Goal: Task Accomplishment & Management: Use online tool/utility

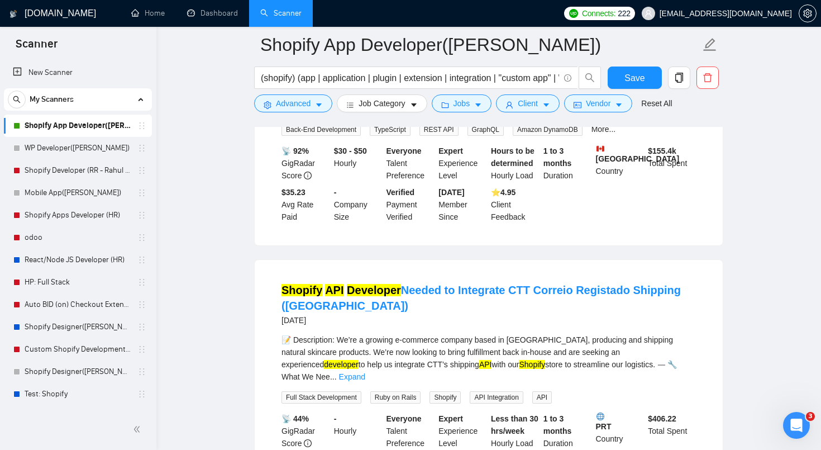
scroll to position [719, 0]
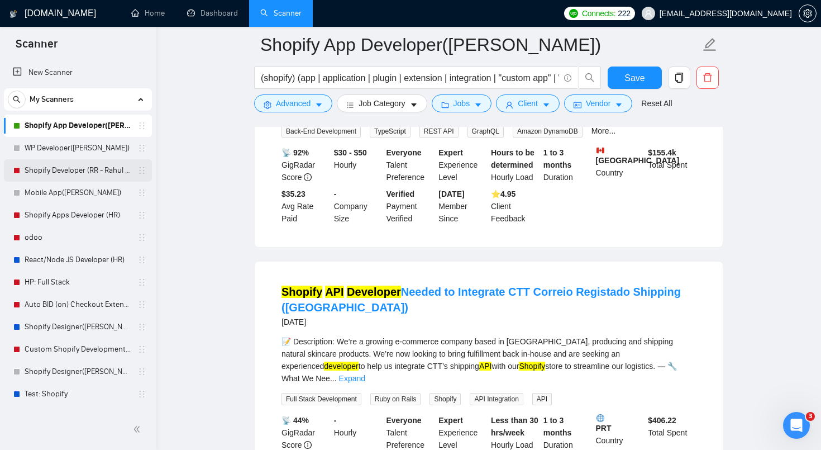
click at [86, 177] on link "Shopify Developer (RR - Rahul R)" at bounding box center [78, 170] width 106 height 22
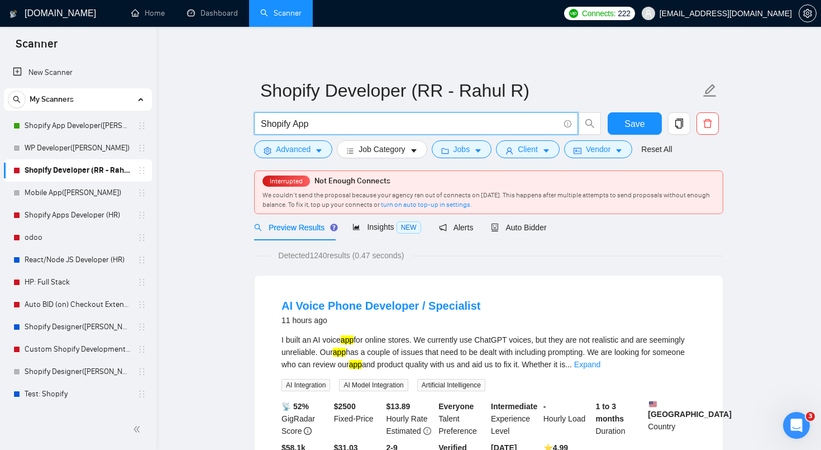
click at [389, 120] on input "Shopify App" at bounding box center [410, 124] width 298 height 14
paste input "(shopify) (app | application | plugin | extension | integration | "custom app" …"
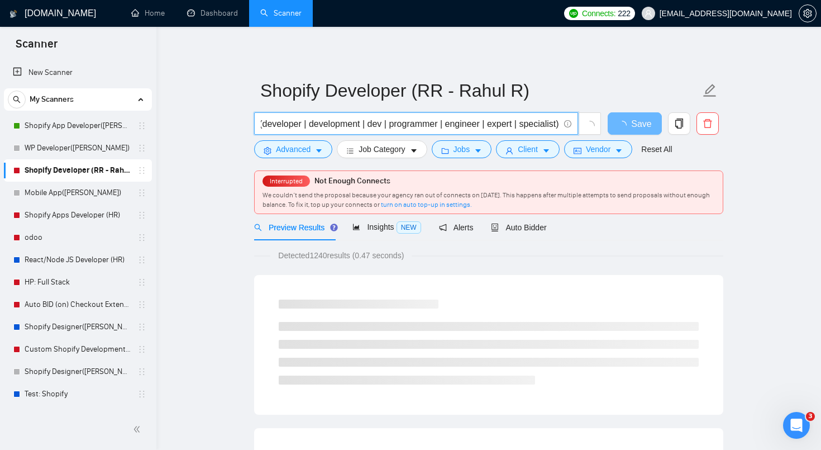
type input "(shopify) (app | application | plugin | extension | integration | "custom app" …"
click at [92, 171] on link "Shopify Developer (RR - Rahul R)" at bounding box center [78, 170] width 106 height 22
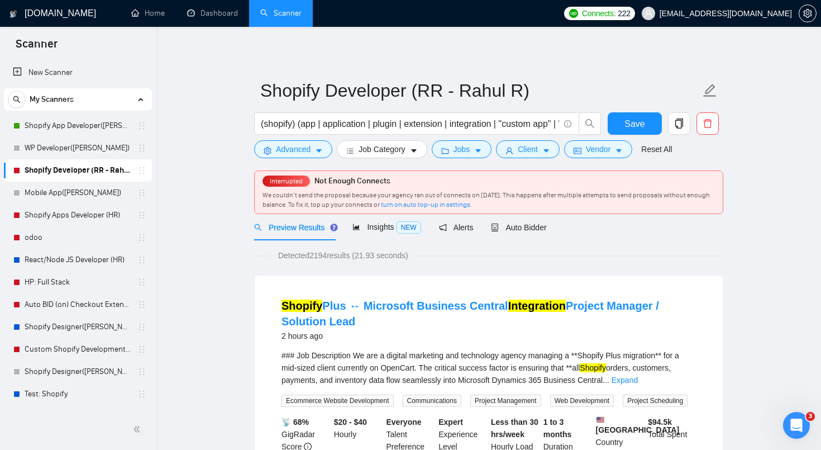
click at [92, 171] on link "Shopify Developer (RR - Rahul R)" at bounding box center [78, 170] width 106 height 22
click at [89, 201] on link "Mobile App([PERSON_NAME])" at bounding box center [78, 193] width 106 height 22
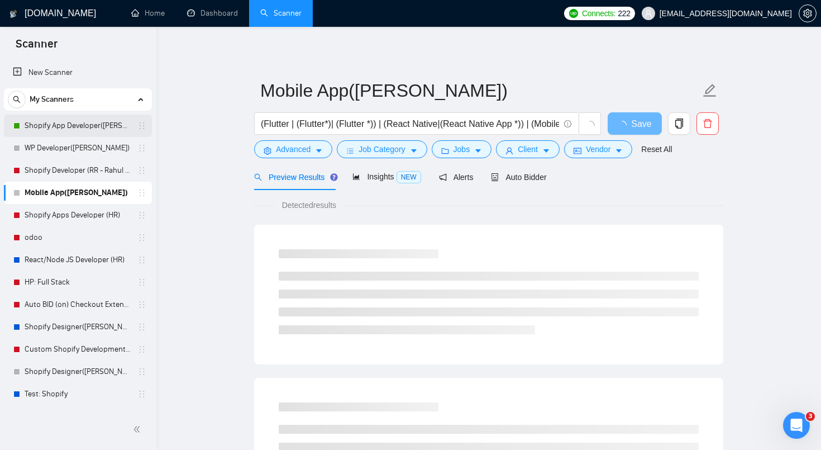
click at [89, 130] on link "Shopify App Developer([PERSON_NAME])" at bounding box center [78, 126] width 106 height 22
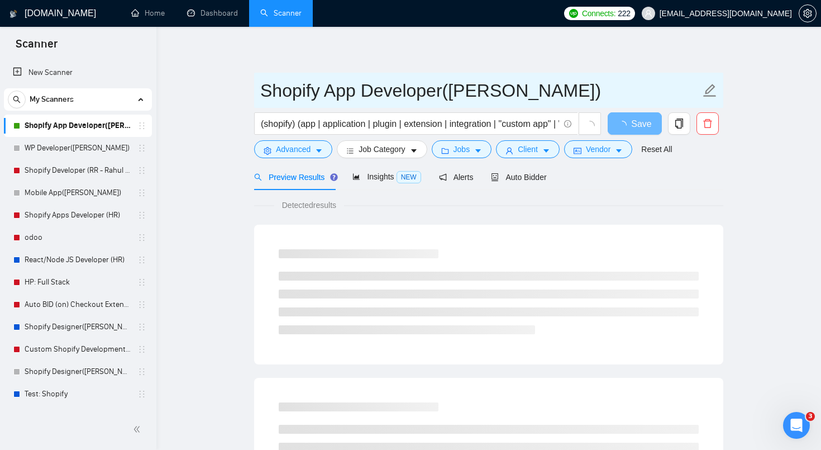
click at [364, 103] on input "Shopify App Developer([PERSON_NAME])" at bounding box center [480, 91] width 440 height 28
click at [440, 89] on input "Shopify App Developer([PERSON_NAME])" at bounding box center [480, 91] width 440 height 28
click at [261, 87] on input "Shopify App Developer([PERSON_NAME])" at bounding box center [480, 91] width 440 height 28
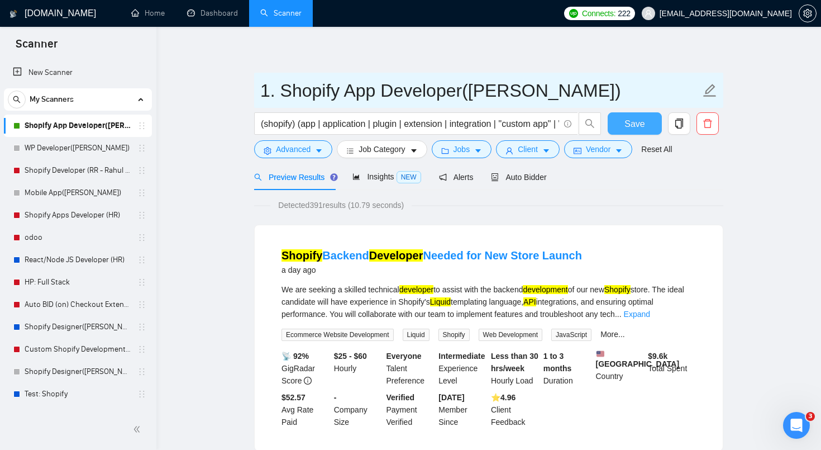
type input "1. Shopify App Developer([PERSON_NAME])"
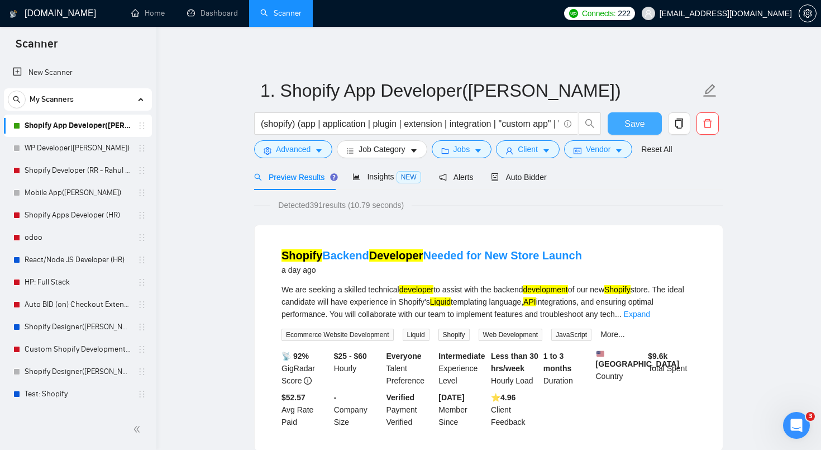
click at [650, 123] on button "Save" at bounding box center [635, 123] width 54 height 22
click at [688, 122] on span "copy" at bounding box center [679, 123] width 21 height 10
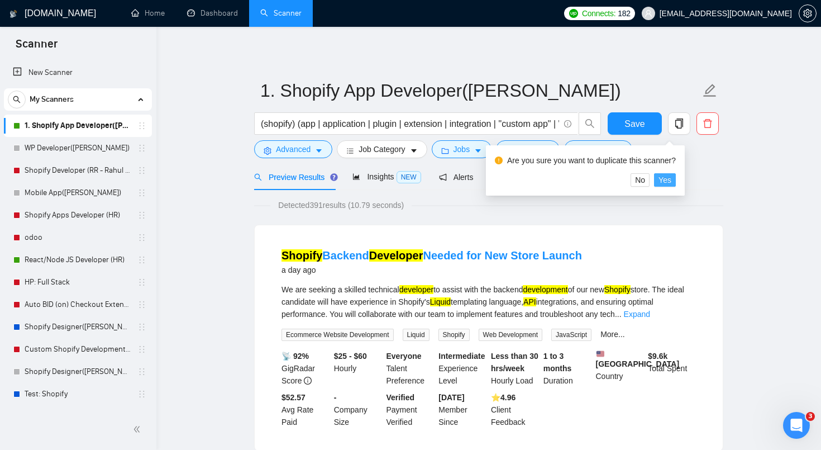
click at [671, 177] on span "Yes" at bounding box center [665, 180] width 13 height 12
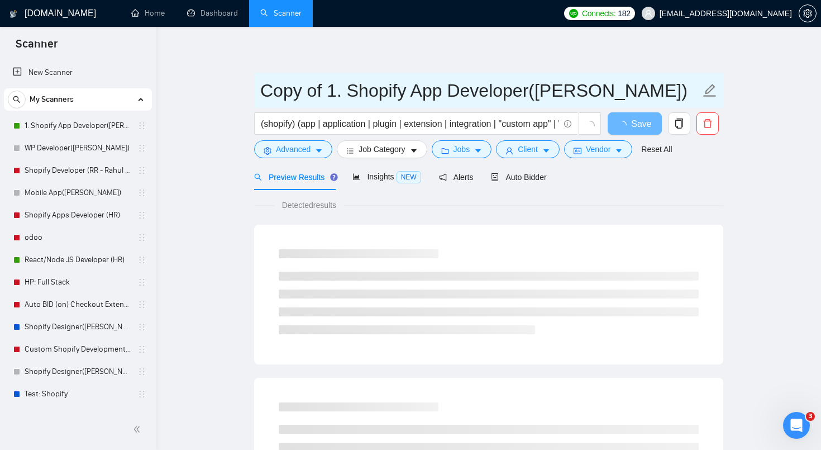
click at [365, 85] on input "Copy of 1. Shopify App Developer([PERSON_NAME])" at bounding box center [480, 91] width 440 height 28
drag, startPoint x: 334, startPoint y: 88, endPoint x: 228, endPoint y: 90, distance: 105.6
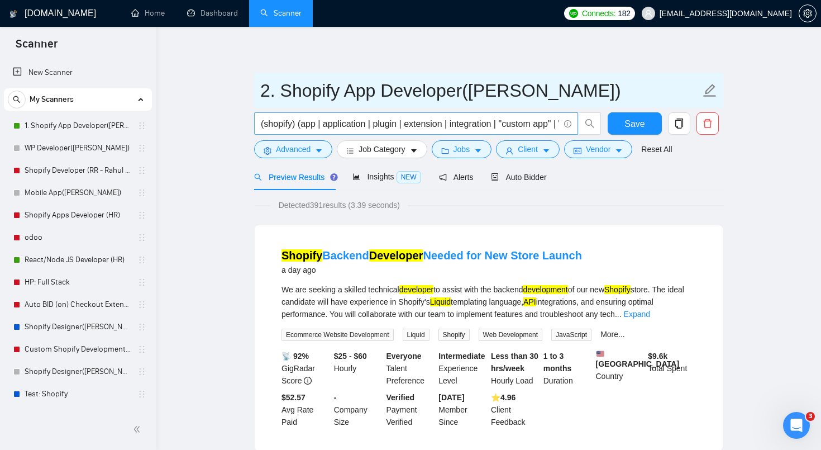
type input "2. Shopify App Developer([PERSON_NAME])"
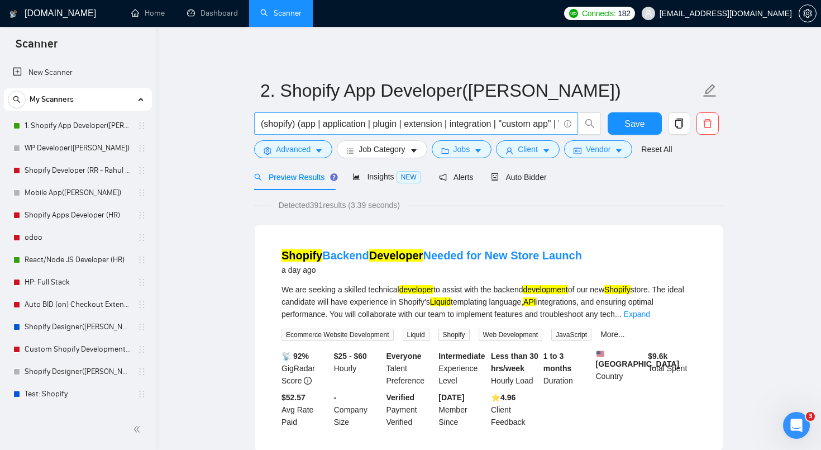
click at [303, 123] on input "(shopify) (app | application | plugin | extension | integration | "custom app" …" at bounding box center [410, 124] width 298 height 14
paste input "text"
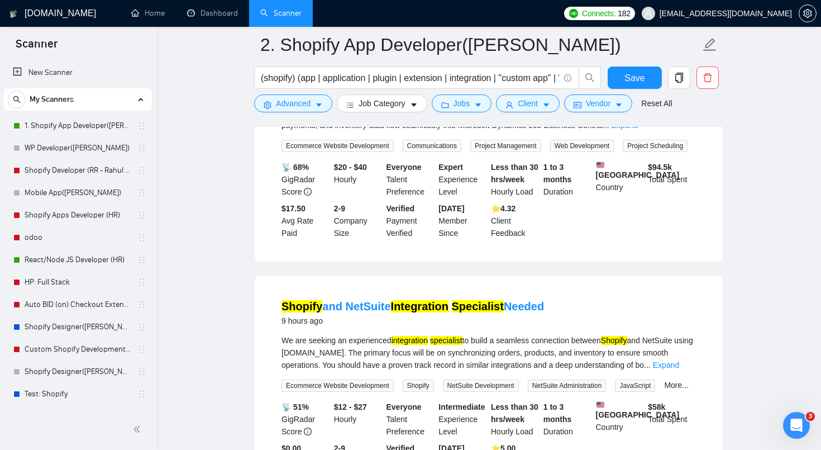
scroll to position [0, 0]
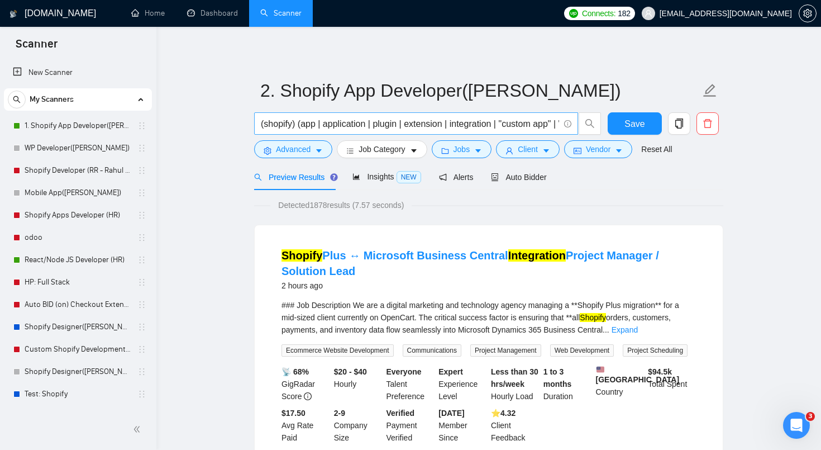
click at [350, 128] on input "(shopify) (app | application | plugin | extension | integration | "custom app" …" at bounding box center [410, 124] width 298 height 14
paste input ""custom app" | "private app" | app development | plugin | extension | integrati…"
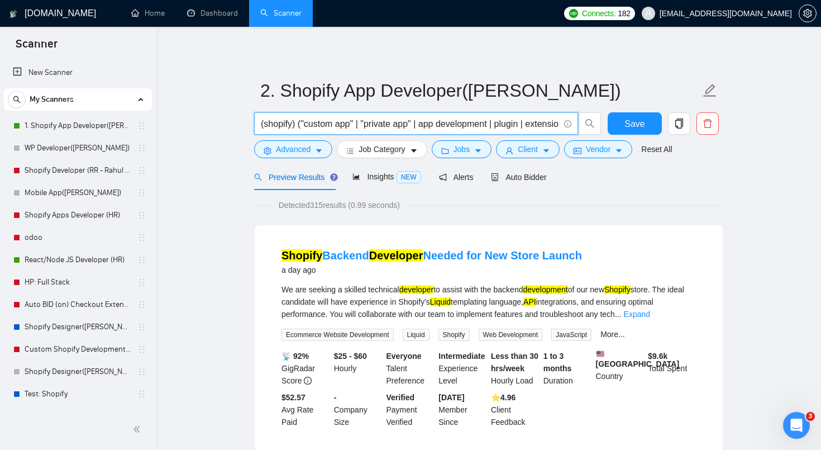
click at [477, 121] on input "(shopify) ("custom app" | "private app" | app development | plugin | extension …" at bounding box center [410, 124] width 298 height 14
paste input ""shopify app development") (developer | engineer | expert) (node* | react | "ne…"
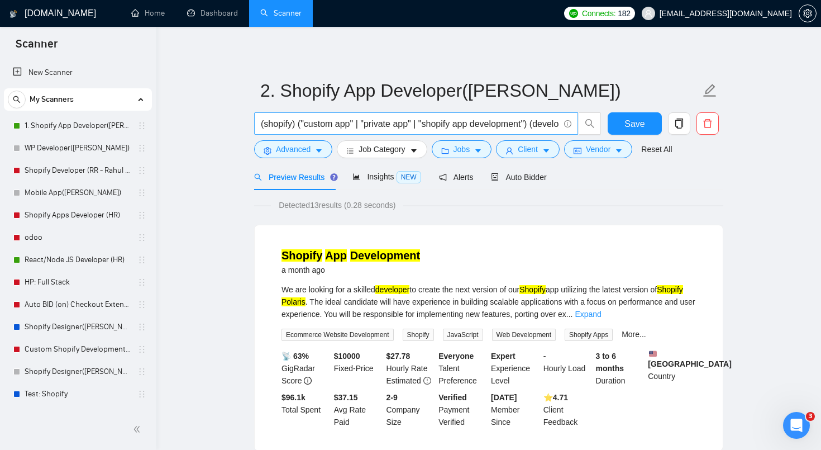
click at [474, 125] on input "(shopify) ("custom app" | "private app" | "shopify app development") (developer…" at bounding box center [410, 124] width 298 height 14
paste input "app | application | plugin | extension | integration | "custom app" | "private …"
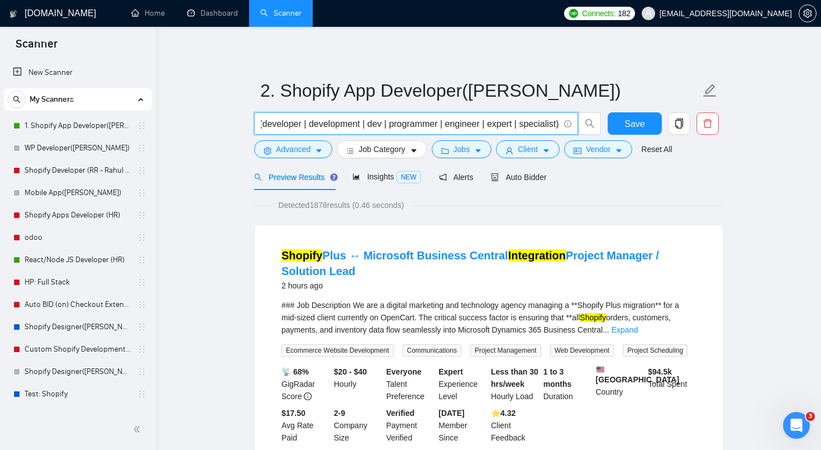
type input "(shopify) (app | application | plugin | extension | integration | "custom app" …"
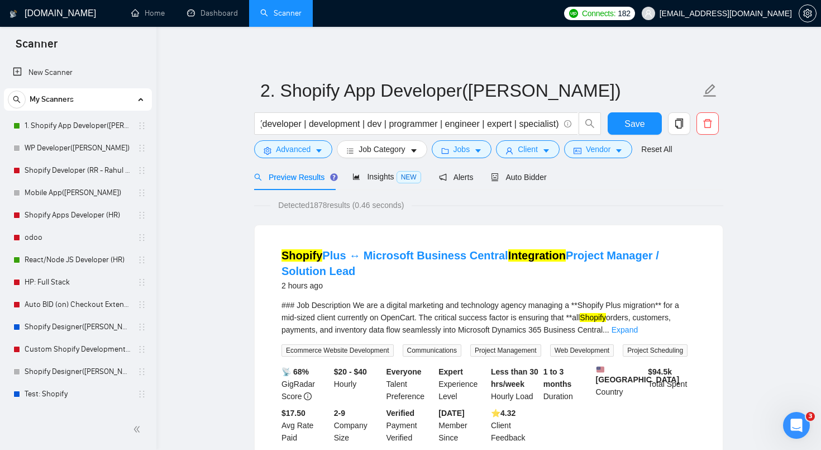
scroll to position [0, 0]
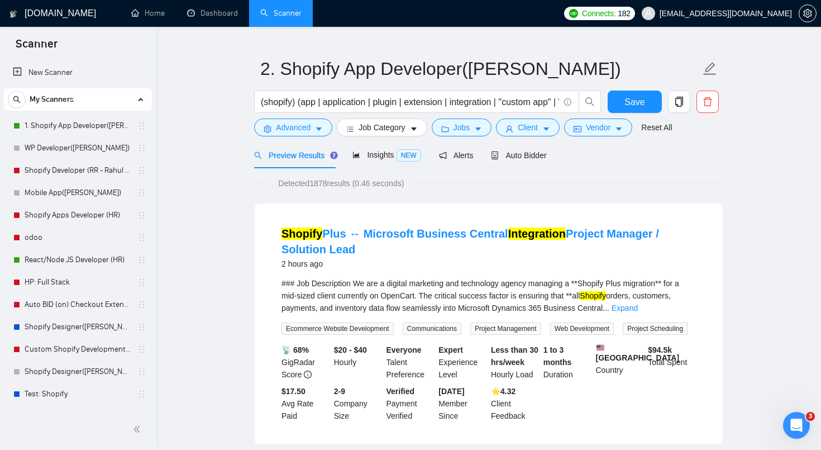
scroll to position [20, 0]
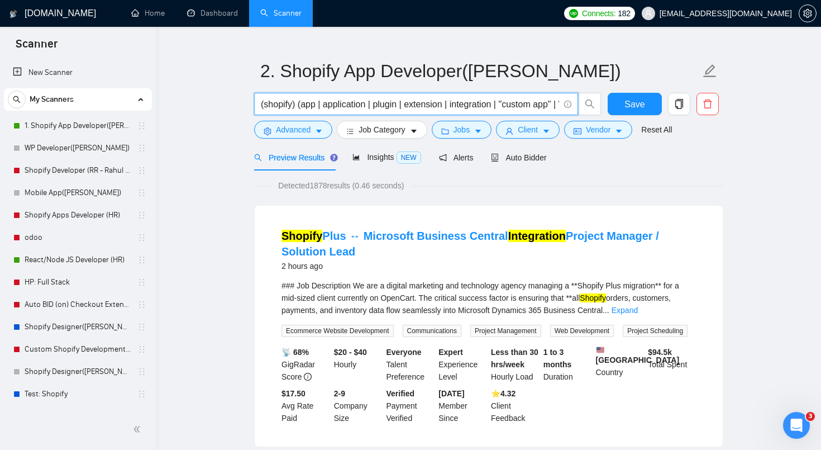
click at [371, 106] on input "(shopify) (app | application | plugin | extension | integration | "custom app" …" at bounding box center [410, 104] width 298 height 14
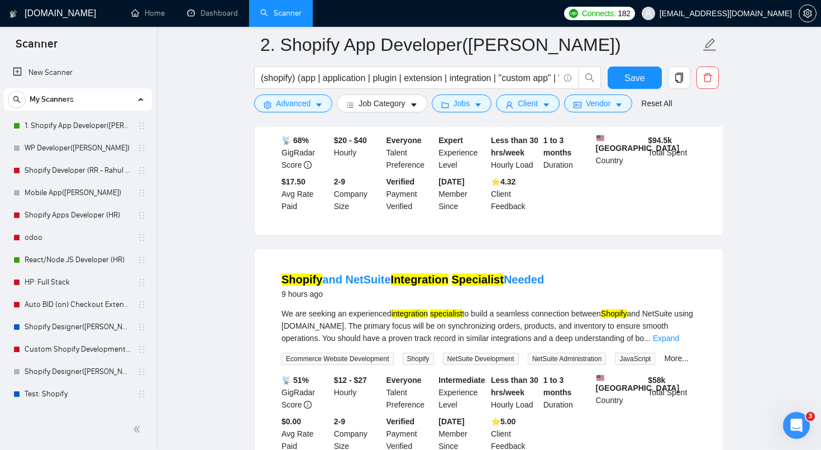
scroll to position [0, 0]
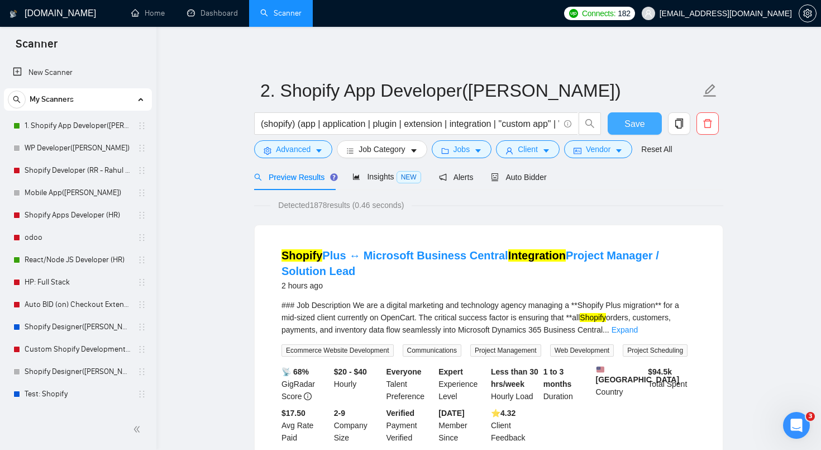
click at [638, 125] on span "Save" at bounding box center [634, 124] width 20 height 14
click at [304, 156] on button "Advanced" at bounding box center [293, 149] width 78 height 18
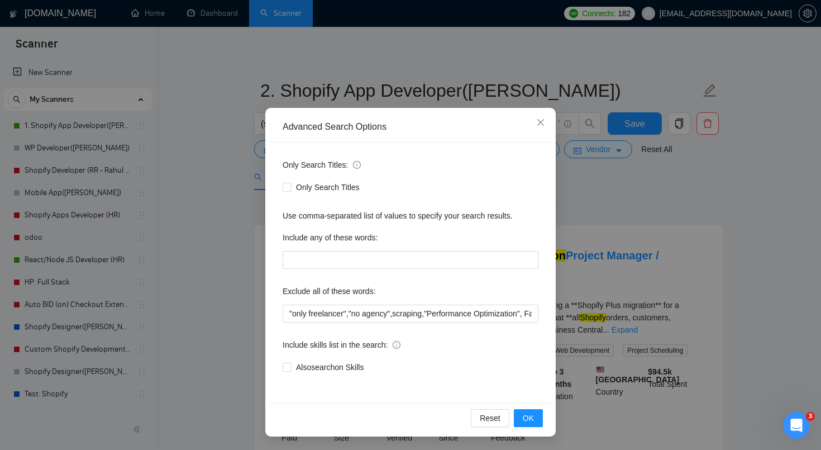
scroll to position [12, 0]
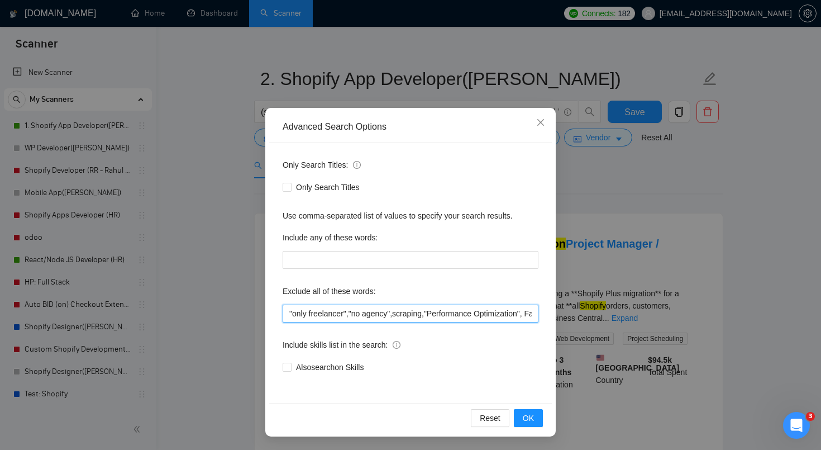
click at [341, 314] on input ""only freelancer","no agency",scraping,"Performance Optimization", Facebook,tik…" at bounding box center [411, 313] width 256 height 18
click at [437, 320] on input ""only freelancer","no agency",scraping,"Performance Optimization", Facebook,tik…" at bounding box center [411, 313] width 256 height 18
drag, startPoint x: 452, startPoint y: 314, endPoint x: 407, endPoint y: 318, distance: 44.8
click at [407, 319] on input ""only freelancer","no agency",scraping,"Performance Optimization", Facebook,tik…" at bounding box center [411, 313] width 256 height 18
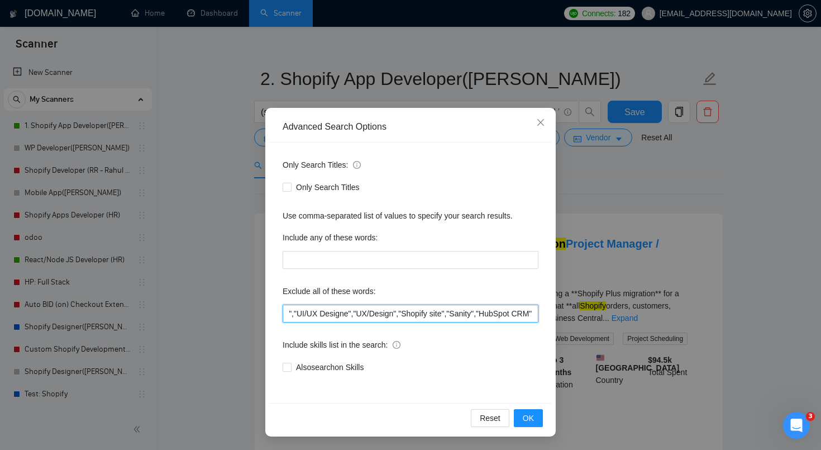
click at [409, 315] on input ""only freelancer","no agency",scraping,"Performance Optimization", Facebook,tik…" at bounding box center [411, 313] width 256 height 18
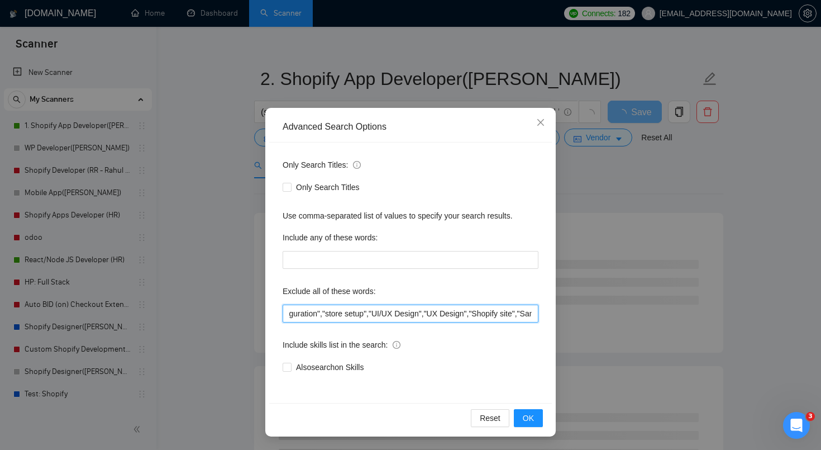
scroll to position [0, 0]
type input ""only freelancer","no agency",scraping,"Performance Optimization", Facebook,tik…"
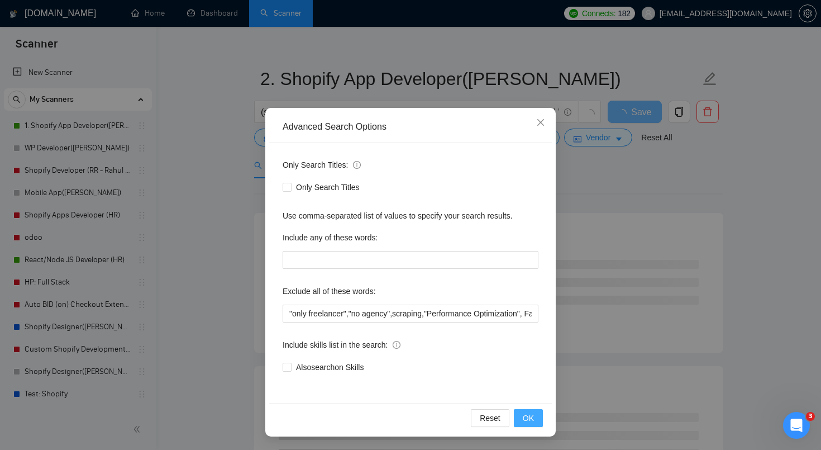
click at [529, 413] on span "OK" at bounding box center [528, 418] width 11 height 12
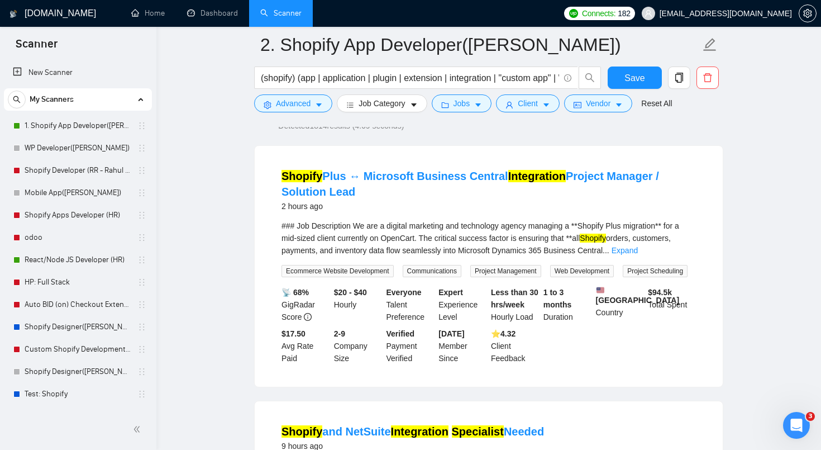
scroll to position [201, 0]
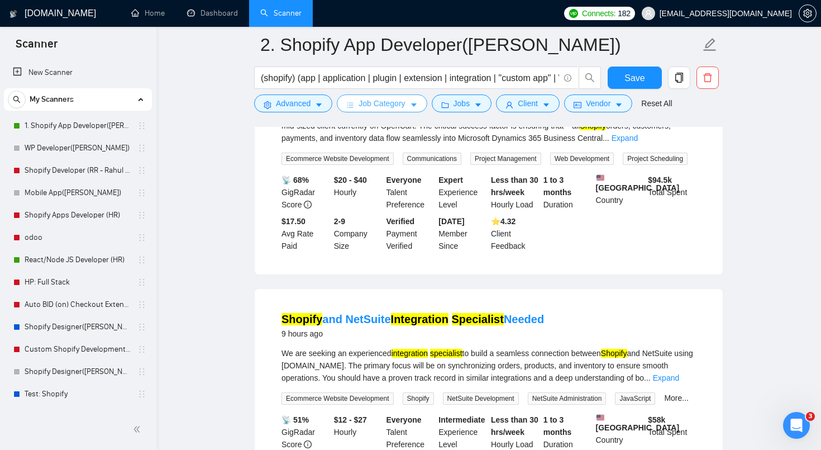
click at [411, 109] on button "Job Category" at bounding box center [382, 103] width 90 height 18
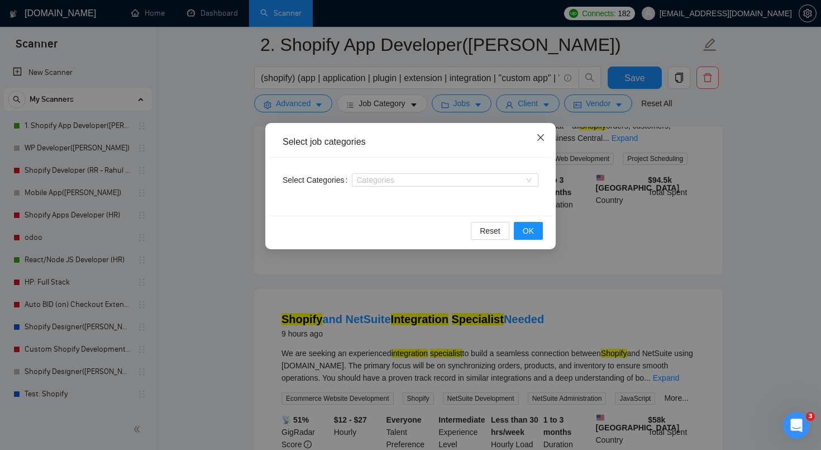
click at [546, 136] on span "Close" at bounding box center [541, 138] width 30 height 30
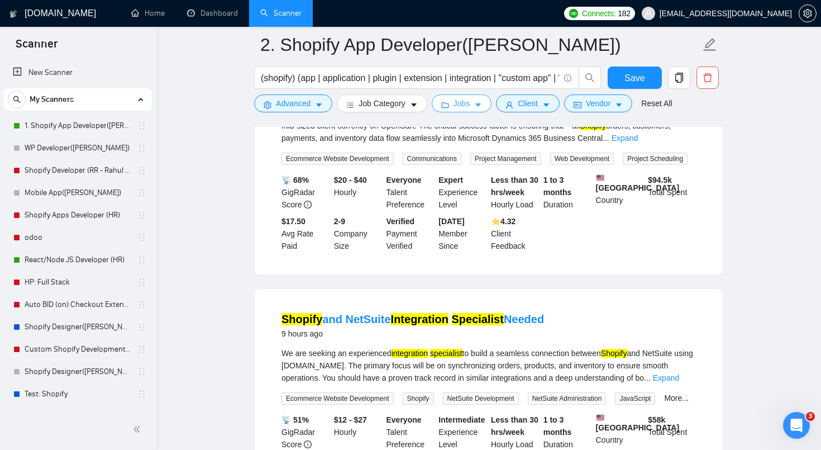
click at [459, 110] on button "Jobs" at bounding box center [462, 103] width 60 height 18
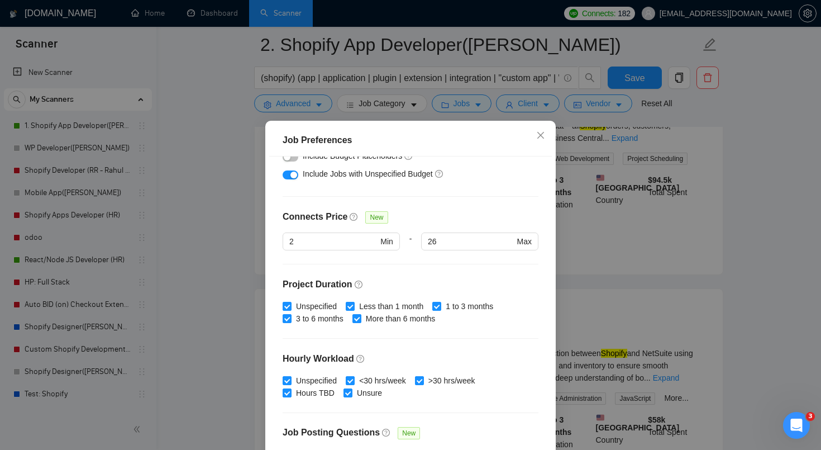
scroll to position [244, 0]
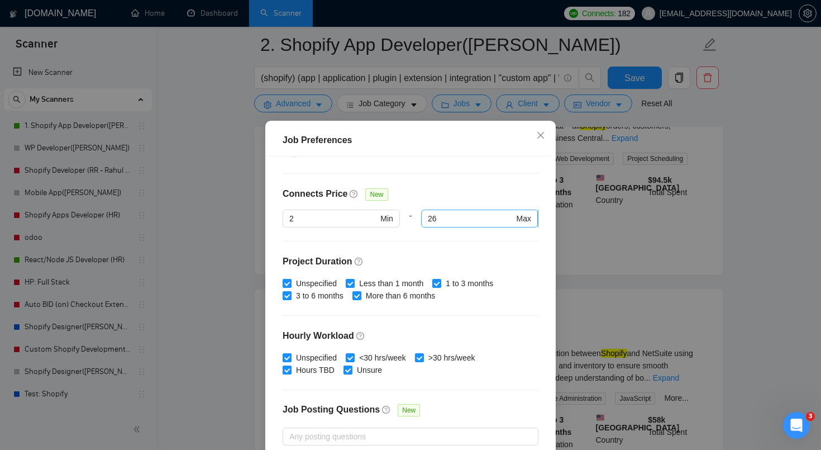
click at [452, 219] on input "26" at bounding box center [471, 218] width 86 height 12
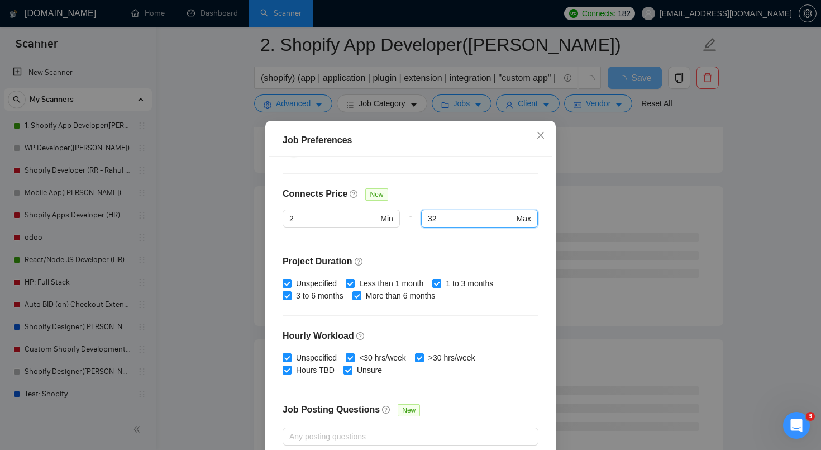
type input "3"
type input "40"
click at [480, 192] on div "Connects Price New" at bounding box center [411, 198] width 256 height 22
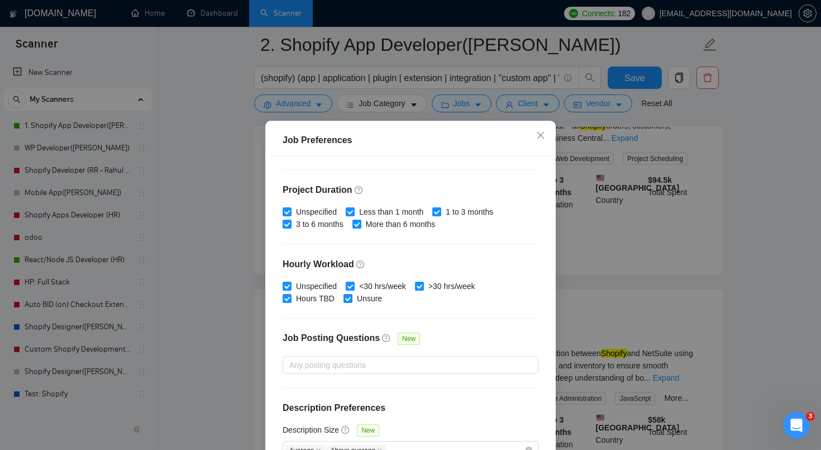
scroll to position [25, 0]
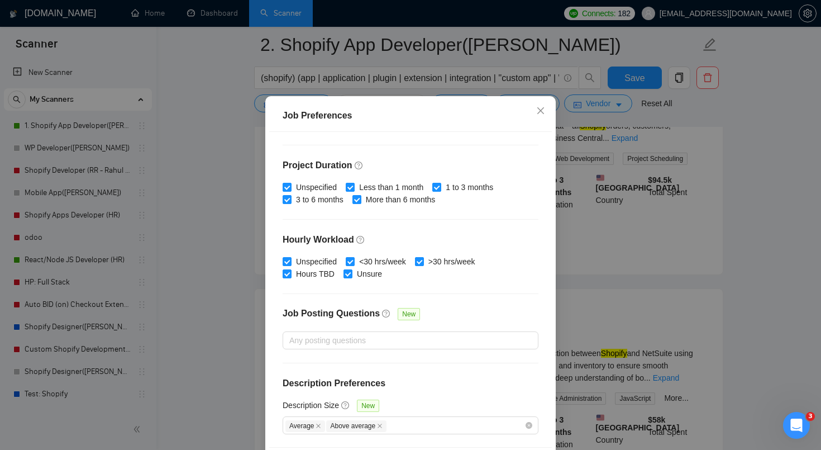
click at [418, 333] on div at bounding box center [404, 339] width 239 height 13
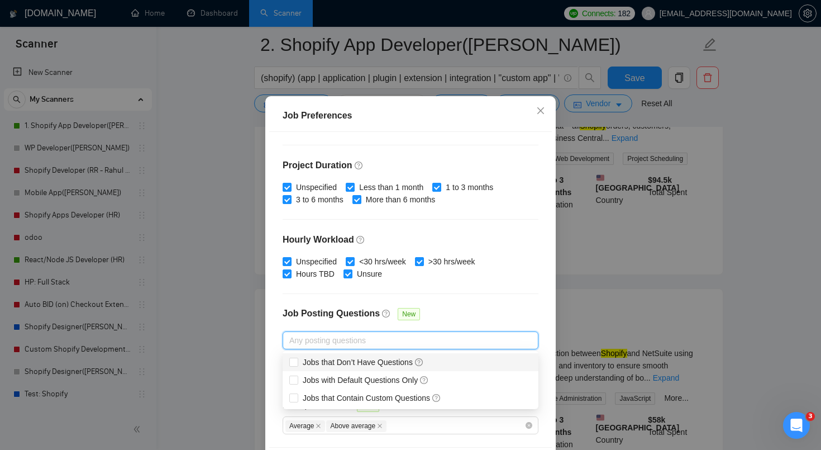
click at [446, 308] on div "Job Posting Questions New" at bounding box center [411, 319] width 256 height 24
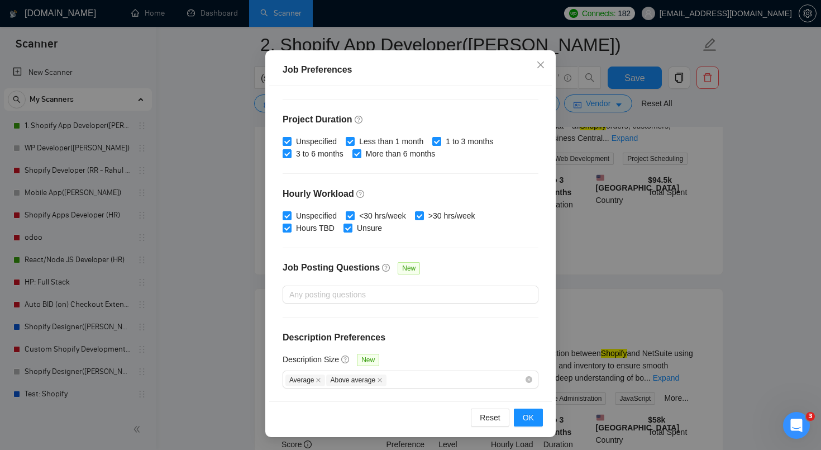
scroll to position [71, 0]
click at [530, 423] on button "OK" at bounding box center [528, 417] width 29 height 18
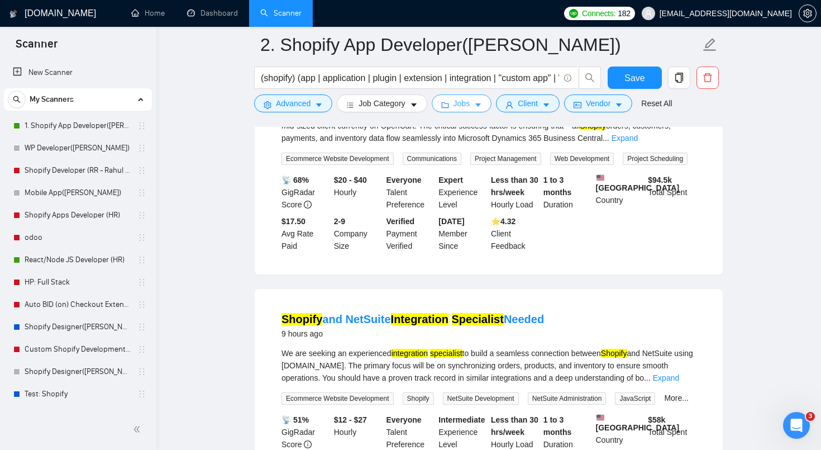
scroll to position [0, 0]
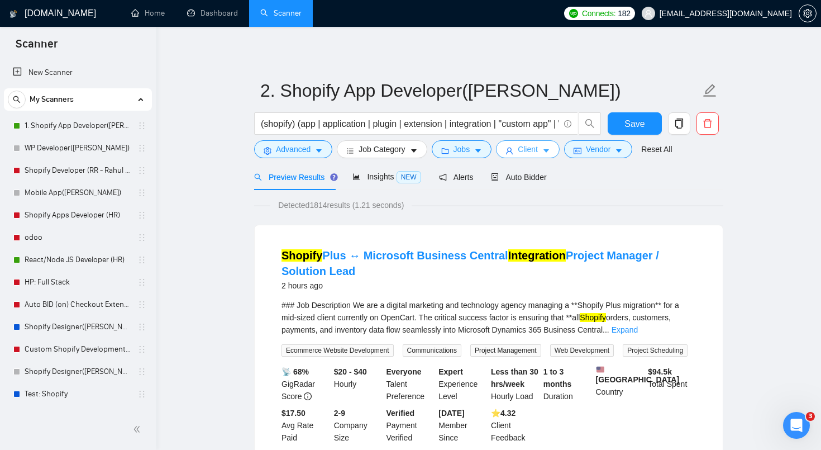
click at [512, 148] on icon "user" at bounding box center [509, 150] width 7 height 7
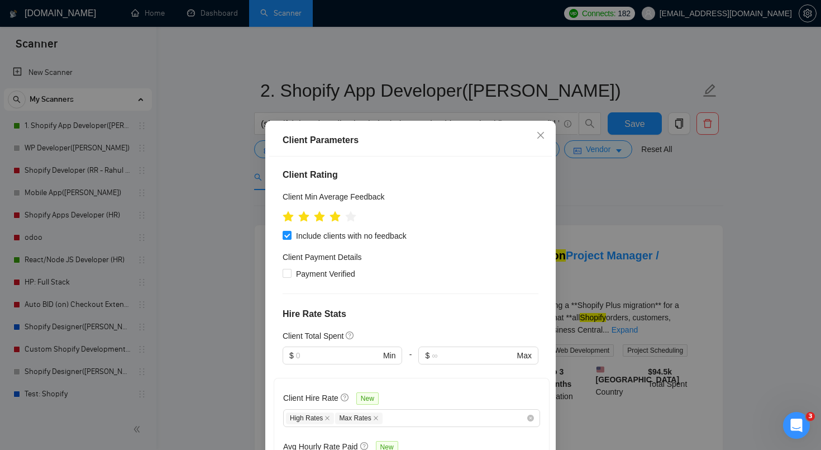
scroll to position [584, 0]
click at [408, 269] on div "Client Location Include Client Countries [GEOGRAPHIC_DATA] [GEOGRAPHIC_DATA] [G…" at bounding box center [410, 313] width 283 height 315
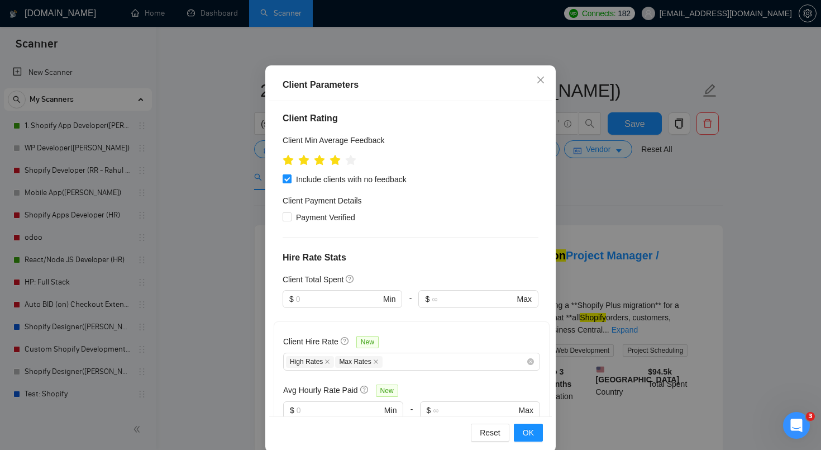
scroll to position [58, 0]
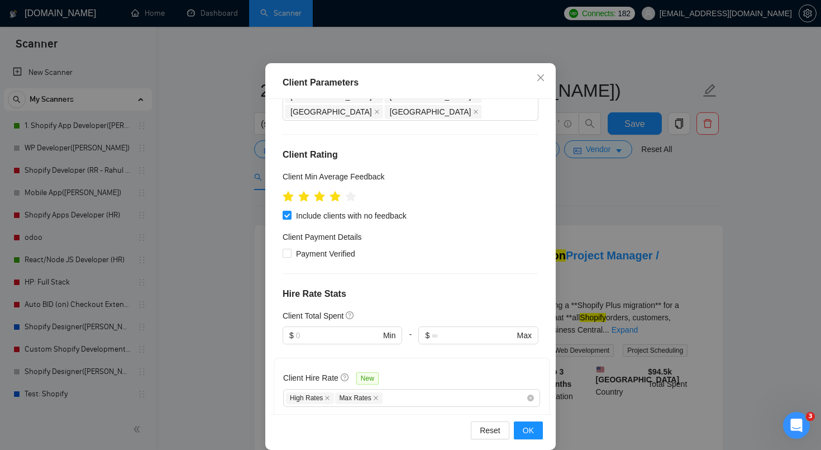
scroll to position [545, 0]
click at [347, 441] on input "text" at bounding box center [339, 447] width 85 height 12
click at [448, 441] on input "text" at bounding box center [474, 447] width 83 height 12
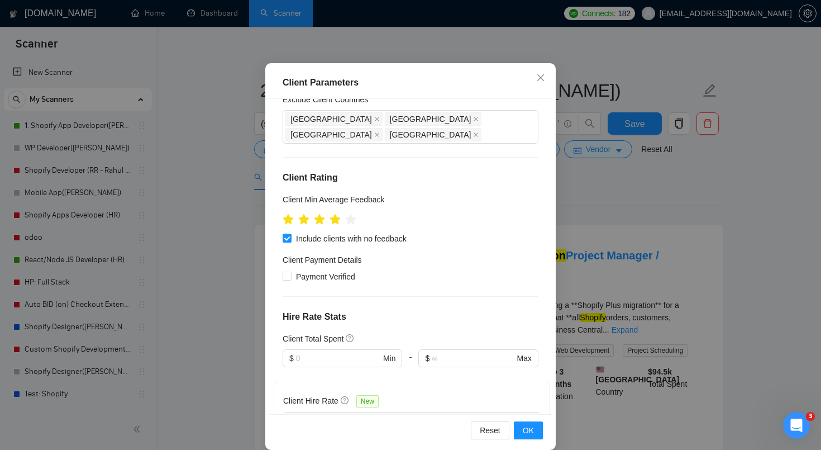
scroll to position [527, 0]
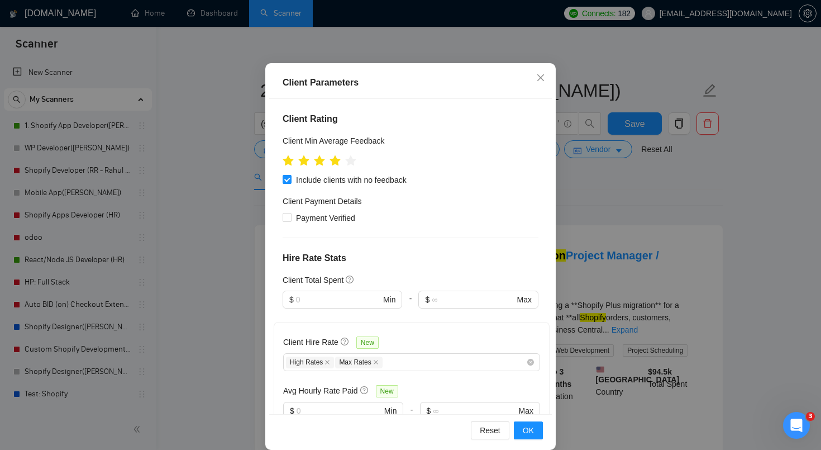
scroll to position [584, 0]
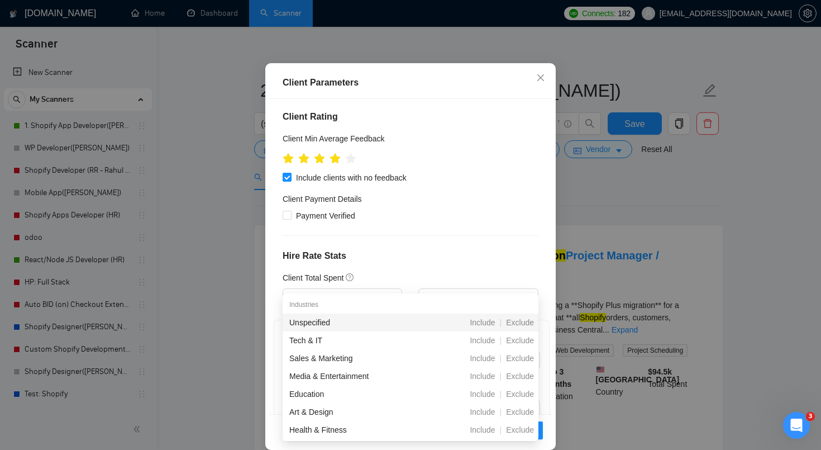
click at [407, 256] on div "Client Location Include Client Countries [GEOGRAPHIC_DATA] [GEOGRAPHIC_DATA] [G…" at bounding box center [410, 256] width 283 height 315
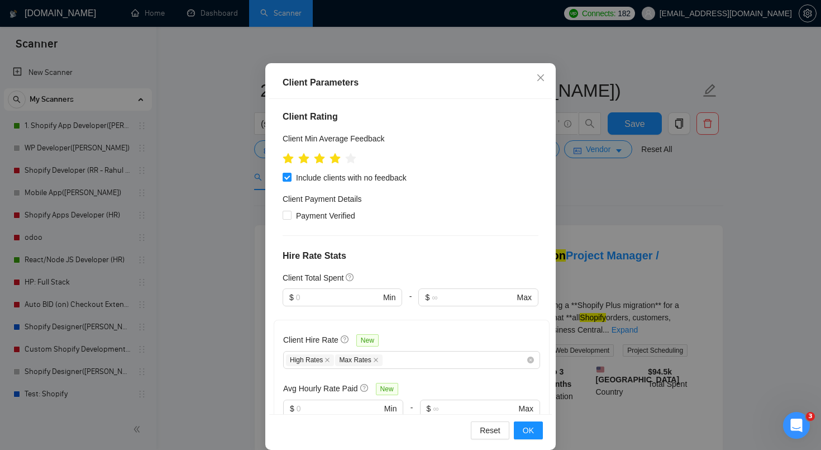
scroll to position [584, 0]
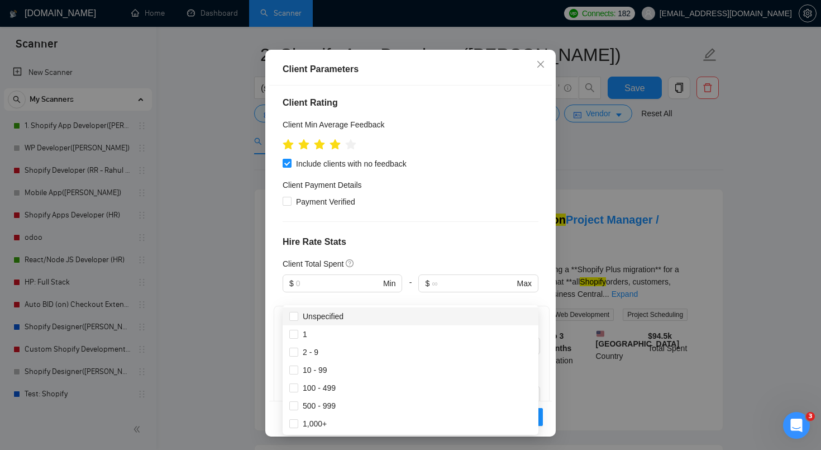
scroll to position [36, 0]
click at [338, 289] on div "Client Location Include Client Countries [GEOGRAPHIC_DATA] [GEOGRAPHIC_DATA] [G…" at bounding box center [410, 242] width 283 height 315
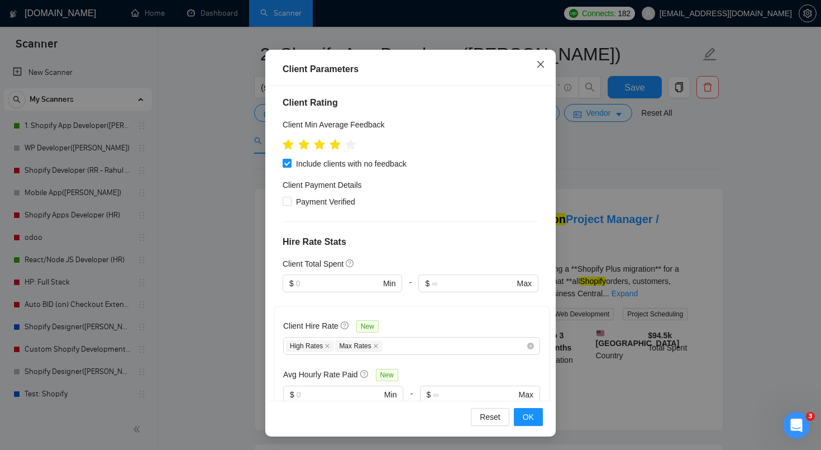
click at [543, 66] on icon "close" at bounding box center [540, 64] width 9 height 9
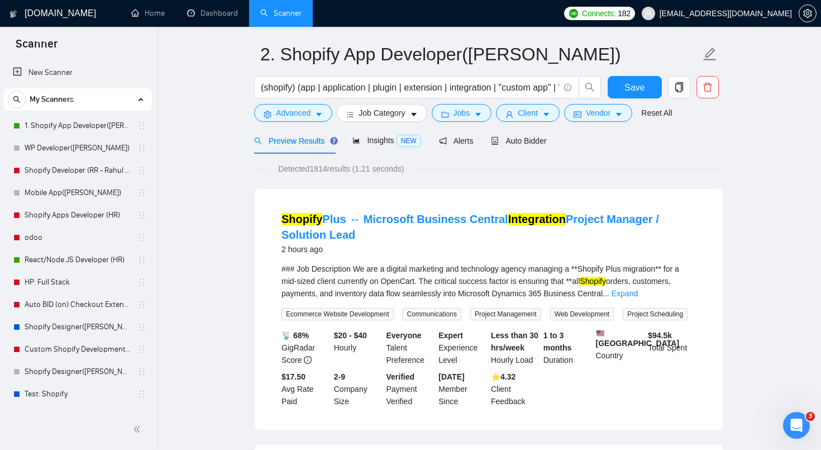
scroll to position [17, 0]
click at [593, 113] on span "Vendor" at bounding box center [598, 113] width 25 height 12
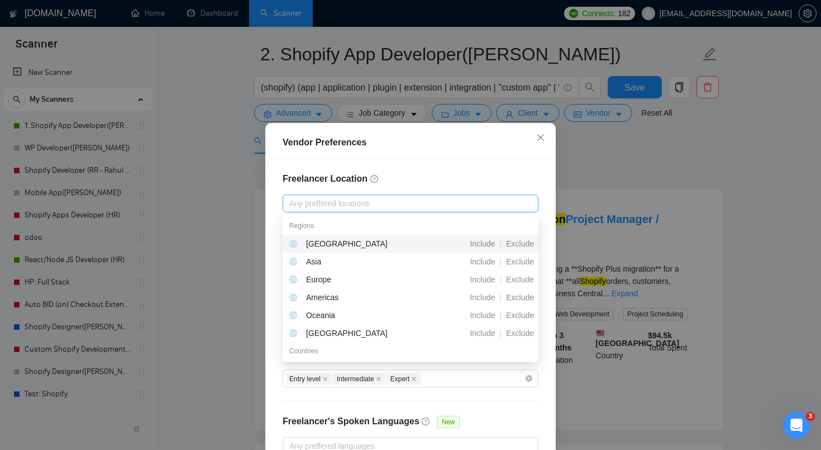
click at [425, 197] on div at bounding box center [404, 203] width 239 height 13
click at [417, 176] on h4 "Freelancer Location" at bounding box center [411, 178] width 256 height 13
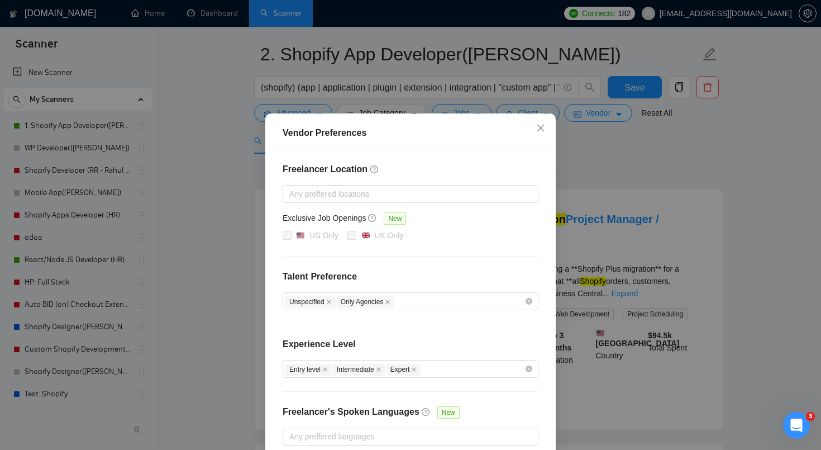
scroll to position [12, 0]
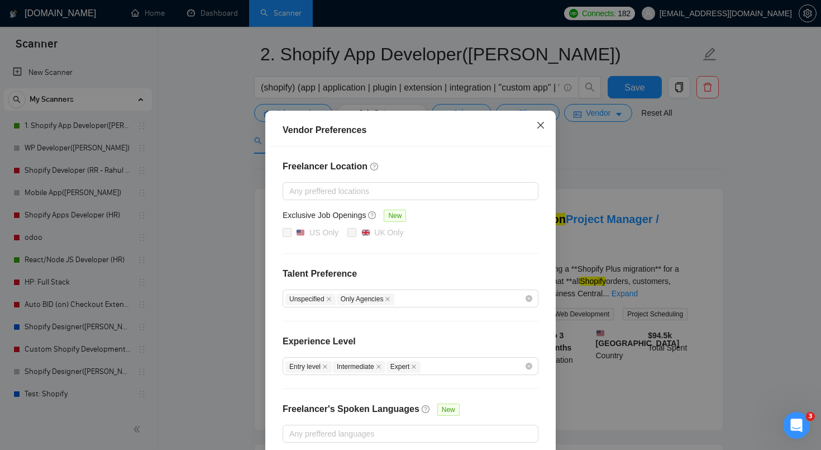
click at [540, 130] on icon "close" at bounding box center [540, 125] width 9 height 9
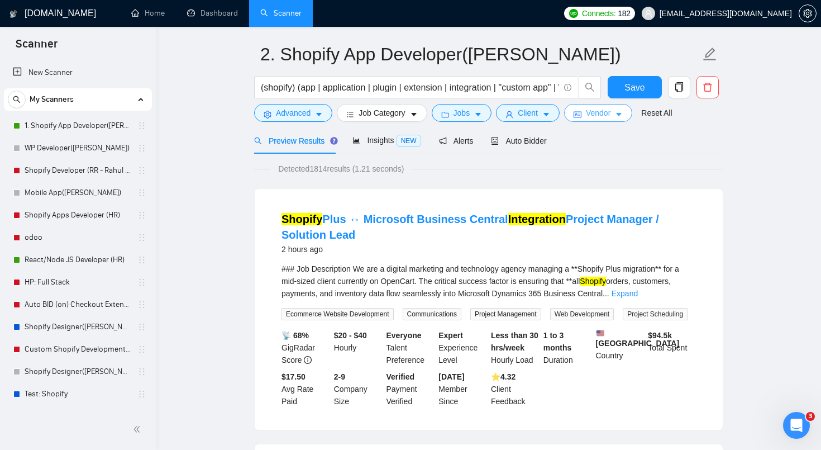
scroll to position [0, 0]
click at [383, 142] on span "Insights NEW" at bounding box center [386, 140] width 68 height 9
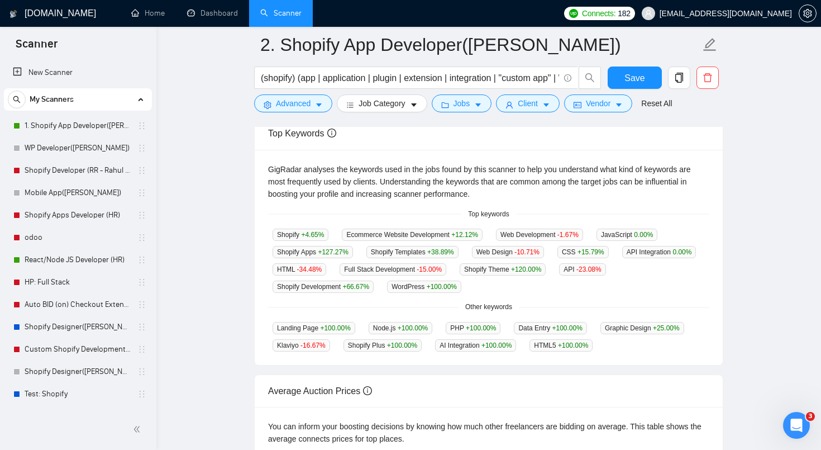
scroll to position [216, 0]
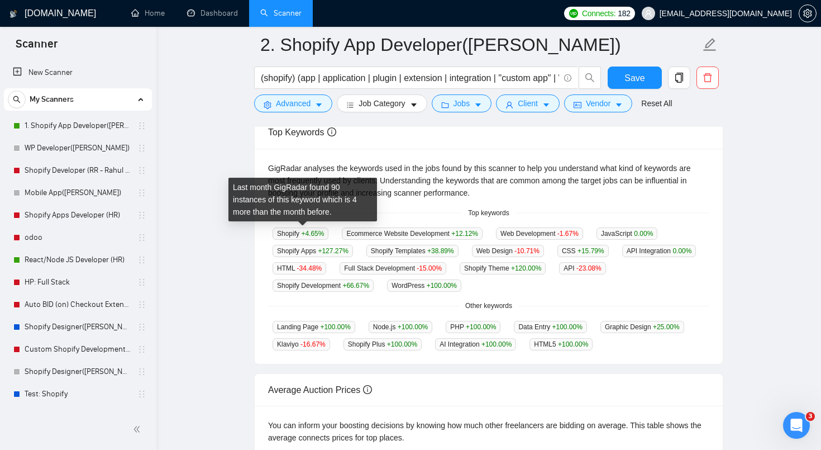
click at [309, 232] on span "+4.65 %" at bounding box center [312, 234] width 23 height 8
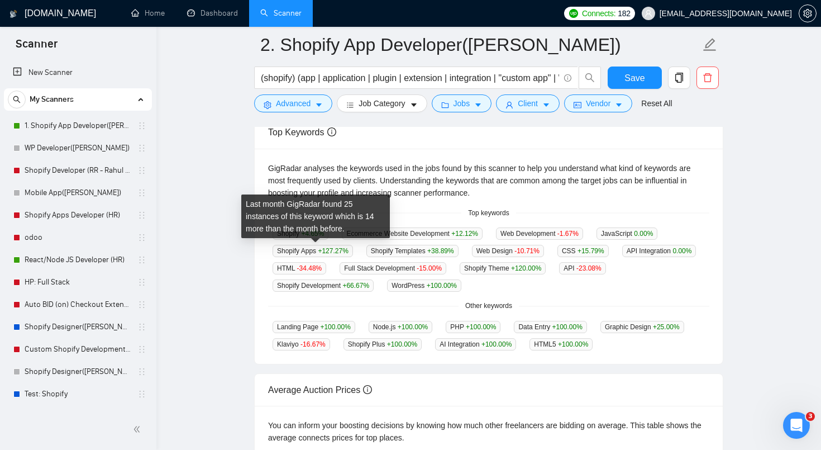
click at [286, 255] on span "Shopify Apps +127.27 %" at bounding box center [313, 251] width 80 height 12
click at [252, 276] on div "Top Keywords GigRadar analyses the keywords used in the jobs found by this scan…" at bounding box center [489, 240] width 478 height 249
click at [289, 250] on span "Shopify Apps +127.27 %" at bounding box center [313, 251] width 80 height 12
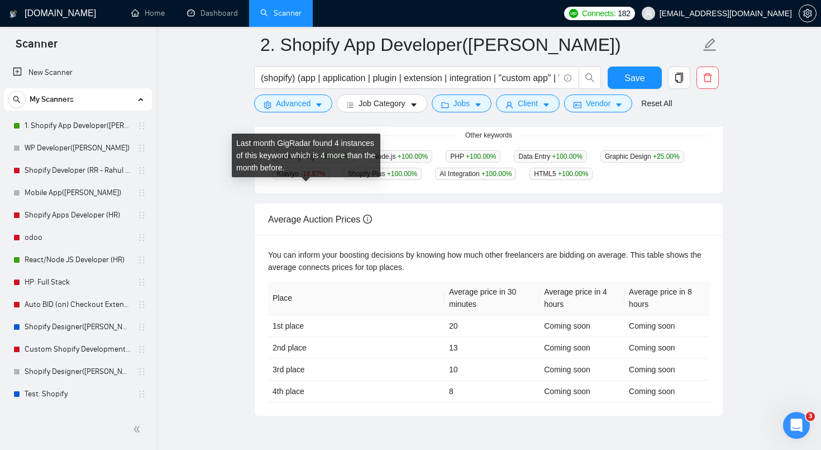
scroll to position [454, 0]
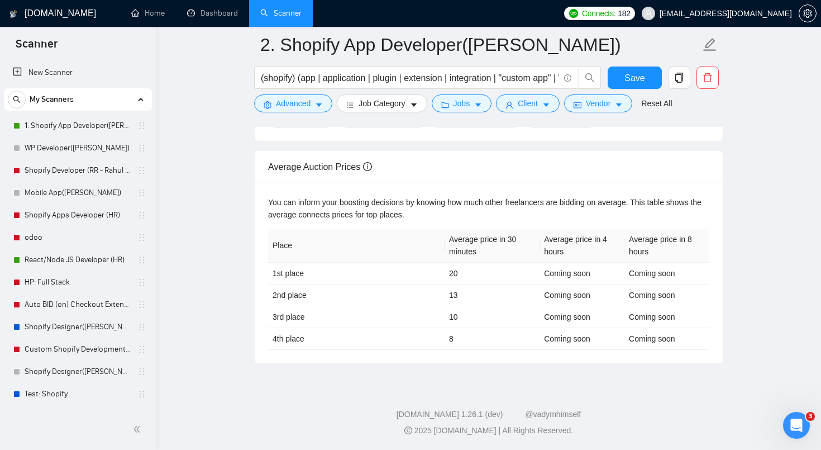
click at [346, 225] on div "You can inform your boosting decisions by knowing how much other freelancers ar…" at bounding box center [489, 273] width 468 height 180
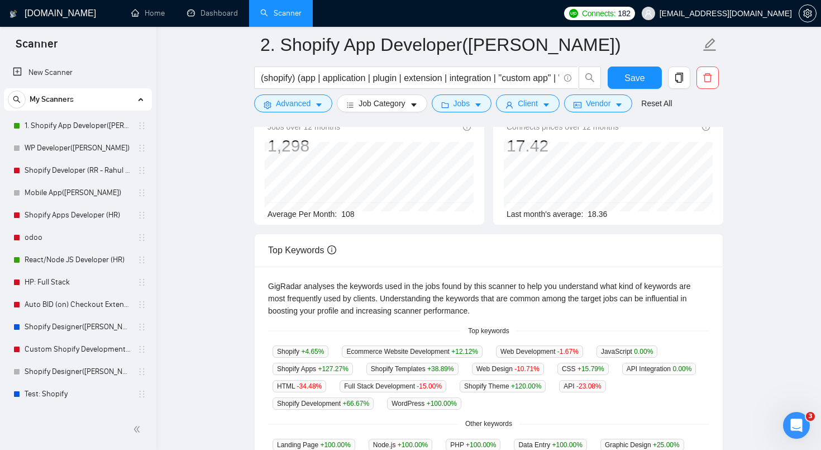
scroll to position [90, 0]
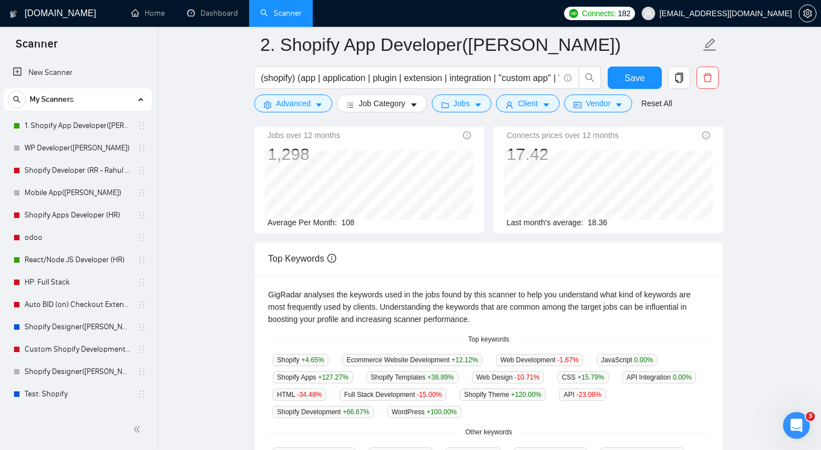
click at [359, 296] on div "GigRadar analyses the keywords used in the jobs found by this scanner to help y…" at bounding box center [488, 306] width 441 height 37
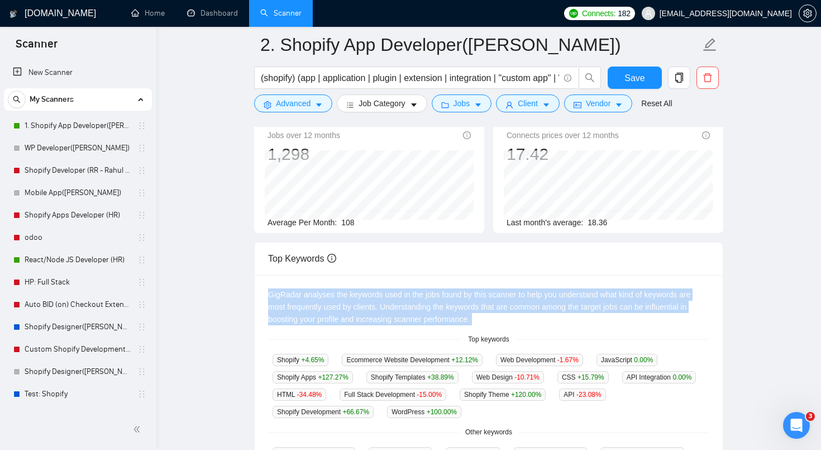
click at [359, 296] on div "GigRadar analyses the keywords used in the jobs found by this scanner to help y…" at bounding box center [488, 306] width 441 height 37
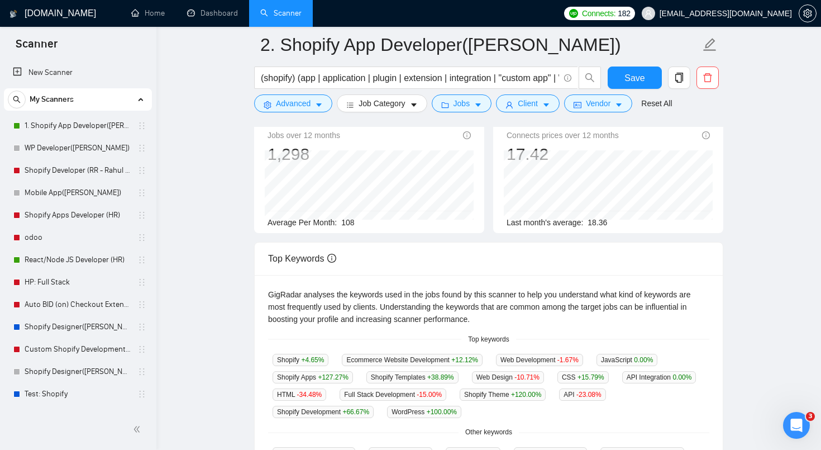
click at [410, 301] on div "GigRadar analyses the keywords used in the jobs found by this scanner to help y…" at bounding box center [488, 306] width 441 height 37
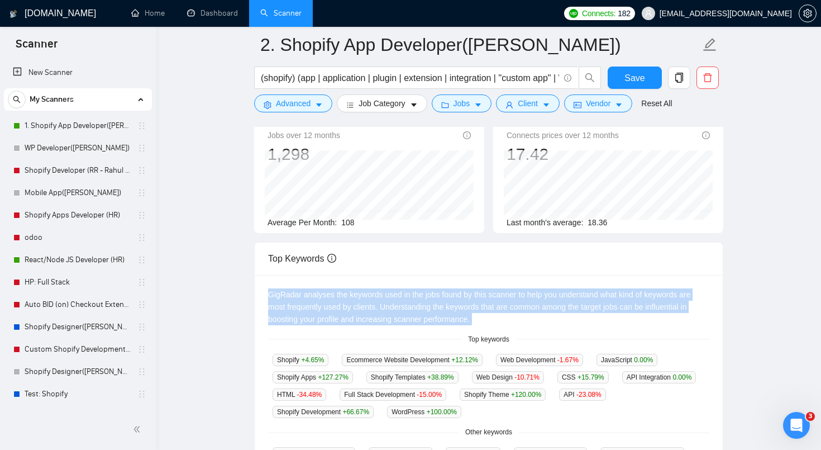
click at [410, 301] on div "GigRadar analyses the keywords used in the jobs found by this scanner to help y…" at bounding box center [488, 306] width 441 height 37
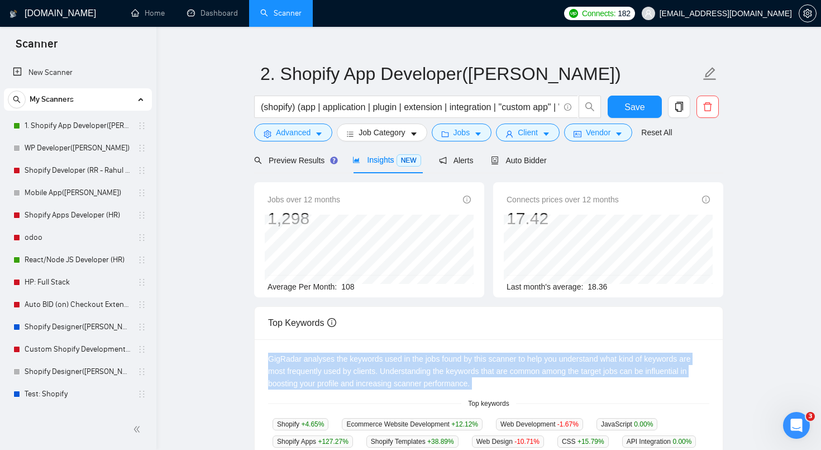
scroll to position [0, 0]
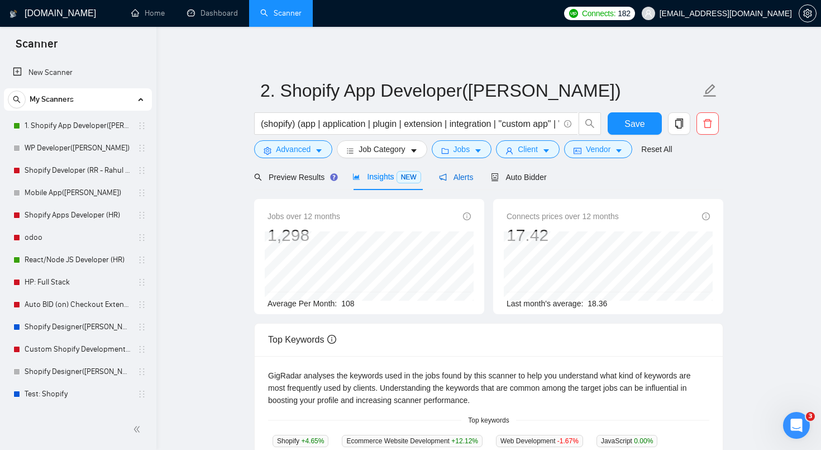
click at [473, 178] on span "Alerts" at bounding box center [456, 177] width 35 height 9
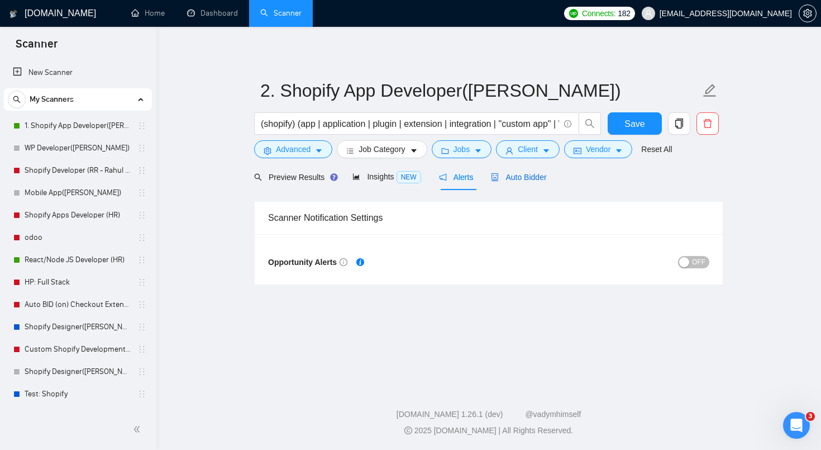
click at [513, 178] on span "Auto Bidder" at bounding box center [518, 177] width 55 height 9
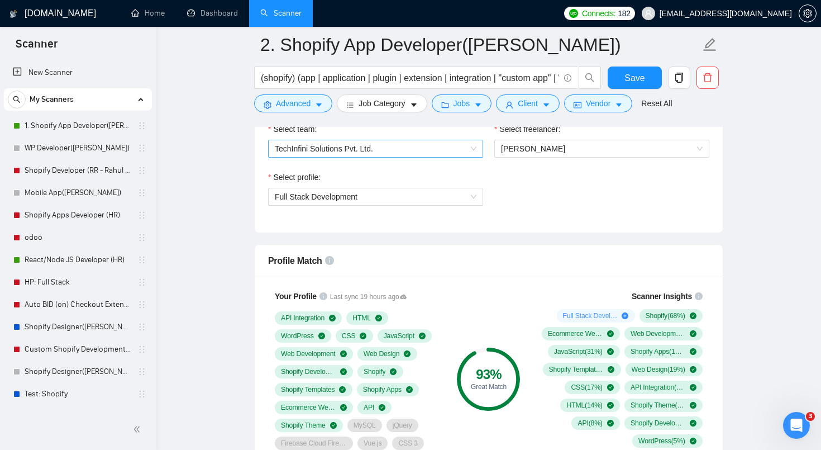
scroll to position [753, 0]
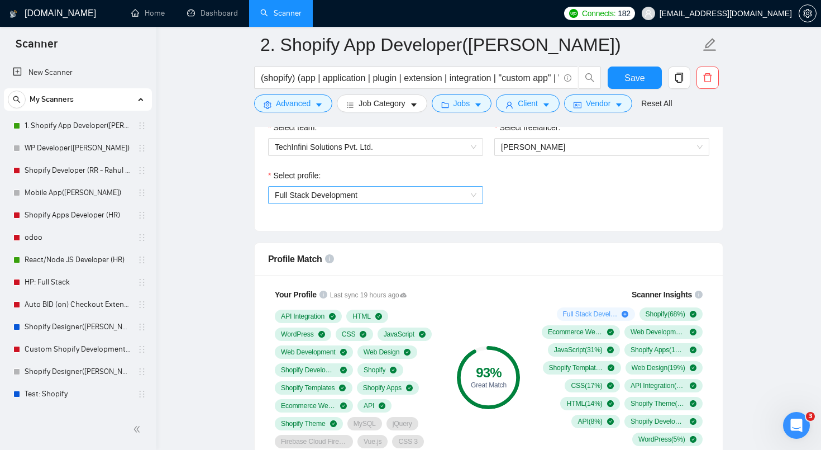
click at [393, 191] on span "Full Stack Development" at bounding box center [376, 195] width 202 height 17
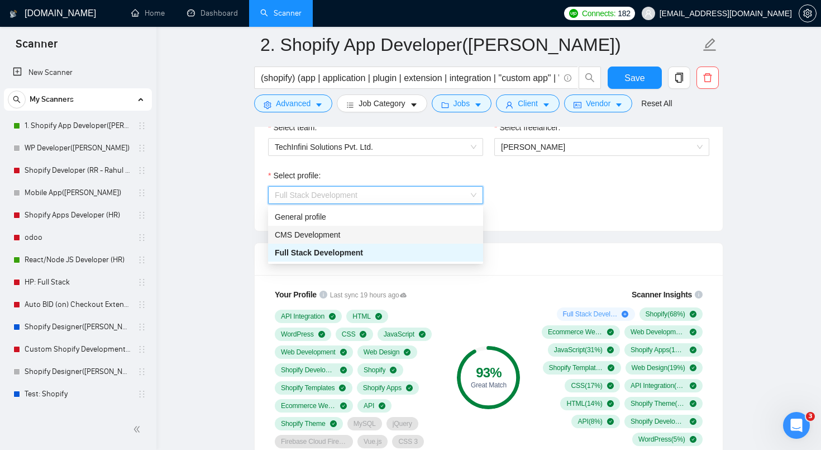
click at [582, 268] on div "Profile Match" at bounding box center [488, 259] width 441 height 32
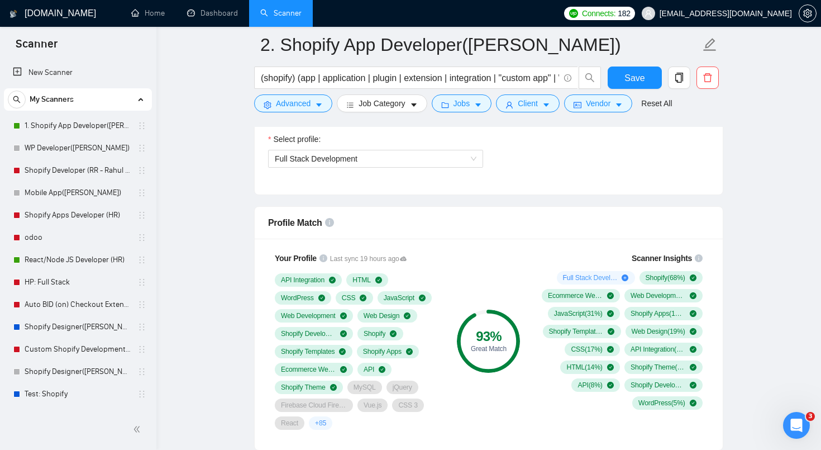
scroll to position [792, 0]
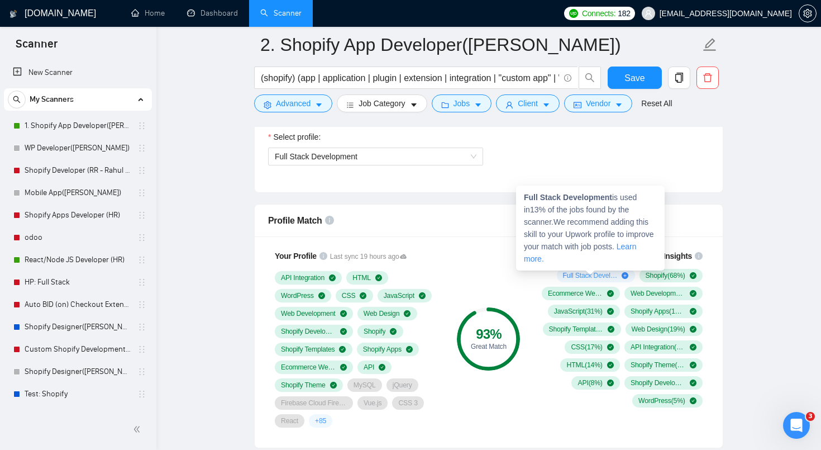
click at [580, 276] on span "Full Stack Development ( 13 %)" at bounding box center [590, 275] width 55 height 9
click at [622, 274] on icon "plus-circle" at bounding box center [625, 275] width 7 height 7
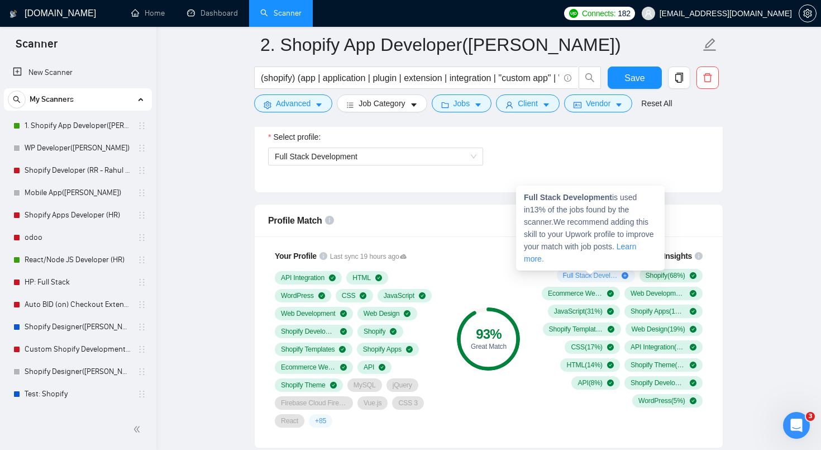
click at [622, 274] on icon "plus-circle" at bounding box center [625, 275] width 7 height 7
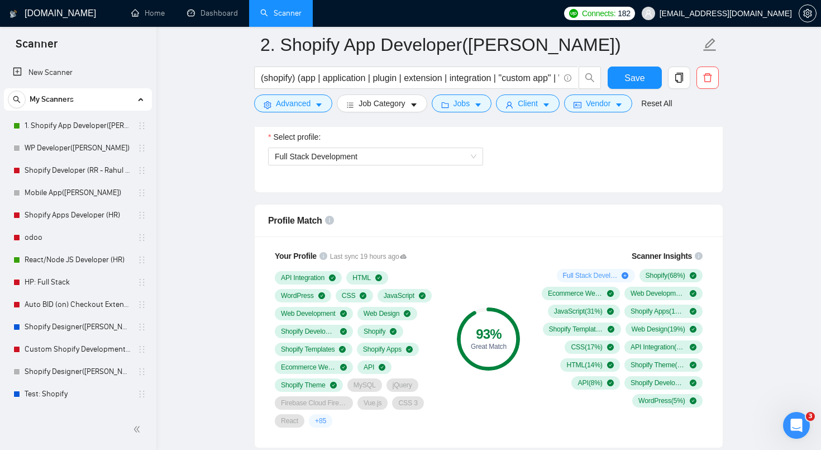
drag, startPoint x: 615, startPoint y: 199, endPoint x: 574, endPoint y: 274, distance: 84.7
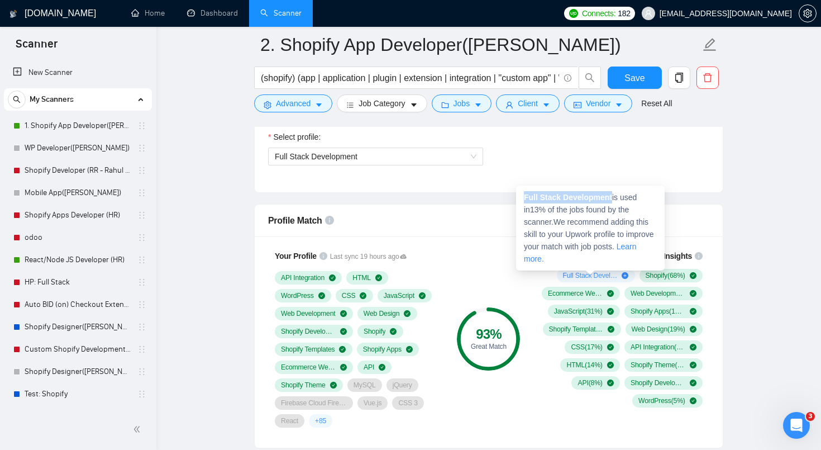
drag, startPoint x: 524, startPoint y: 197, endPoint x: 613, endPoint y: 197, distance: 89.4
click at [612, 197] on strong "Full Stack Development" at bounding box center [568, 197] width 88 height 9
copy strong "Full Stack Development"
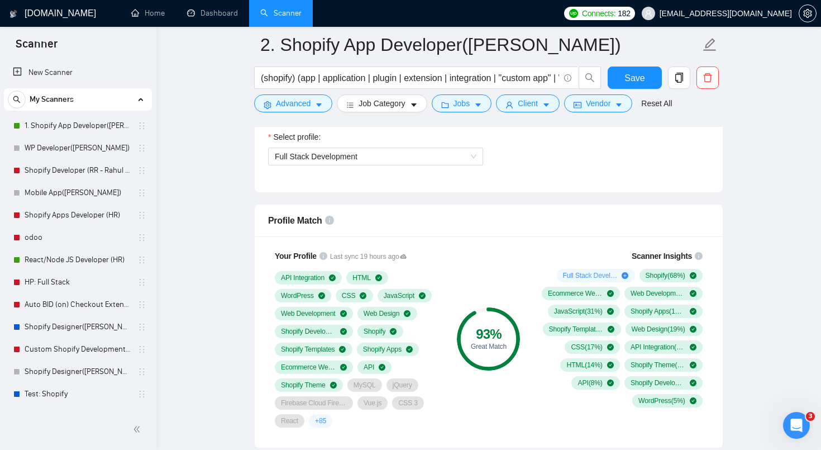
click at [652, 173] on div "Select profile: Full Stack Development" at bounding box center [489, 155] width 452 height 48
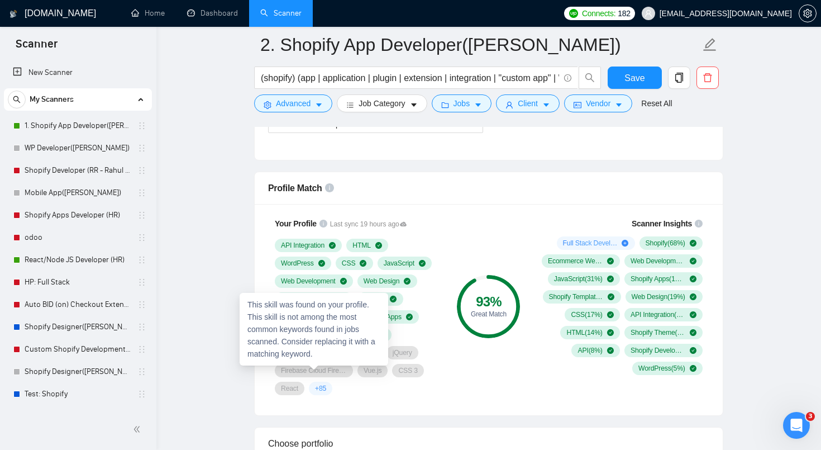
scroll to position [825, 0]
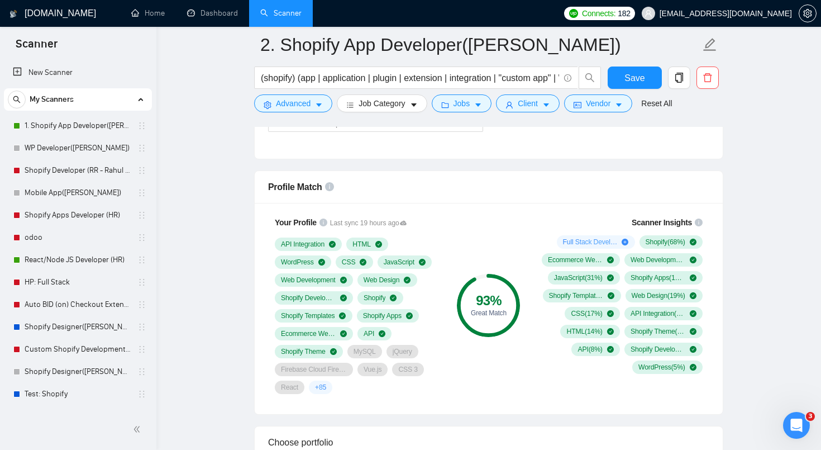
click at [339, 383] on div "API Integration HTML WordPress CSS JavaScript Web Development Web Design Shopif…" at bounding box center [357, 315] width 165 height 156
click at [322, 390] on span "+ 85" at bounding box center [320, 387] width 11 height 9
click at [341, 400] on div "Your Profile Last sync 19 hours ago API Integration HTML WordPress CSS JavaScri…" at bounding box center [357, 304] width 179 height 191
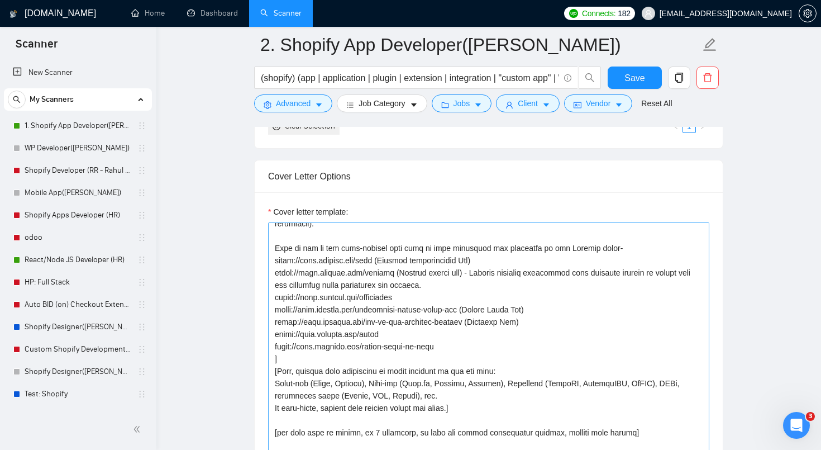
scroll to position [0, 0]
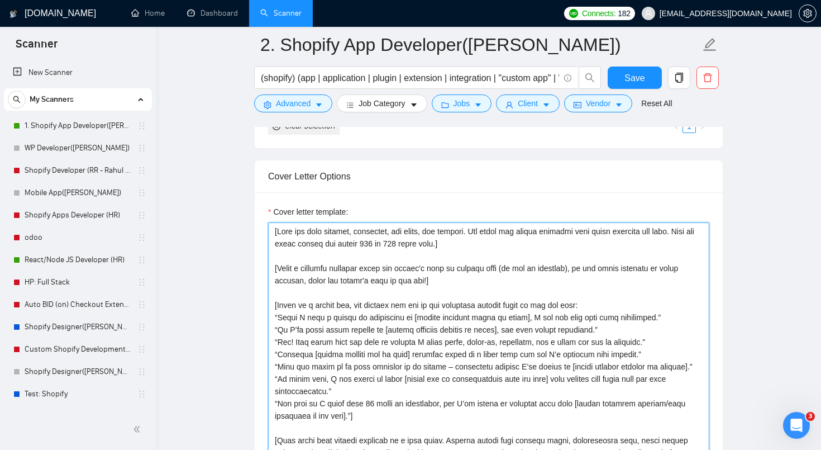
click at [383, 307] on textarea "Cover letter template:" at bounding box center [488, 347] width 441 height 251
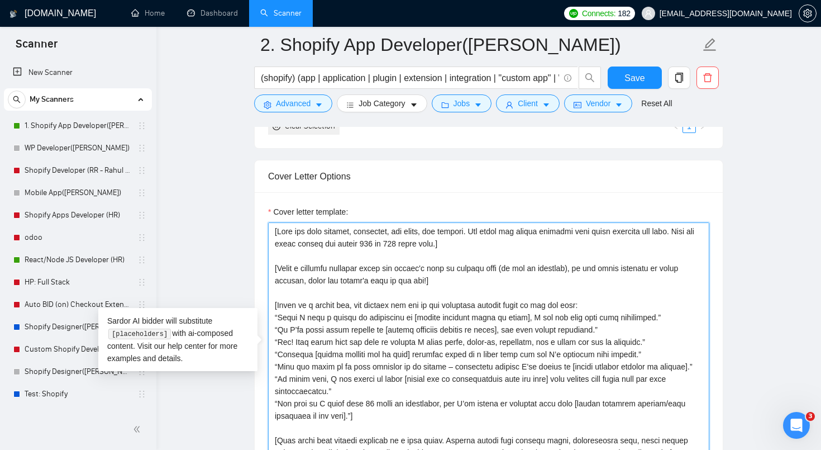
click at [383, 307] on textarea "Cover letter template:" at bounding box center [488, 347] width 441 height 251
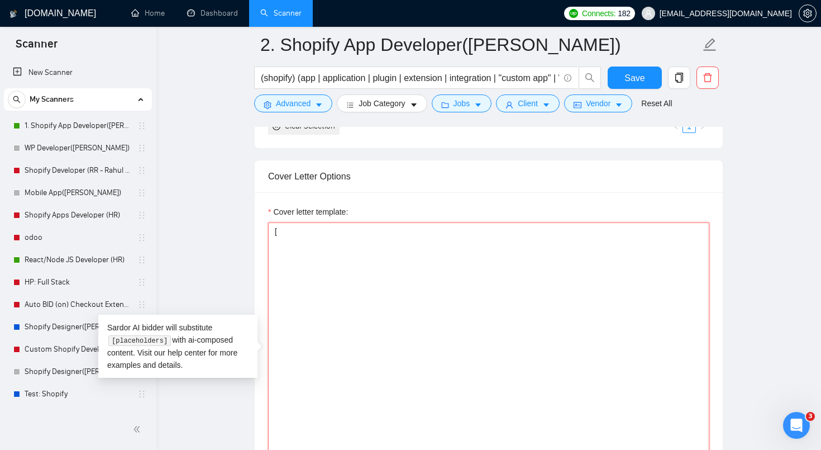
paste textarea "Write a proposal for the following job posting. The proposal must be short (no …"
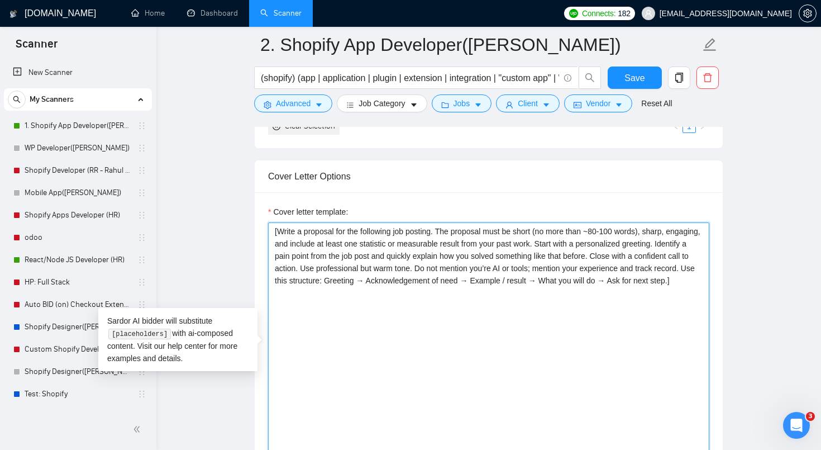
type textarea "[Write a proposal for the following job posting. The proposal must be short (no…"
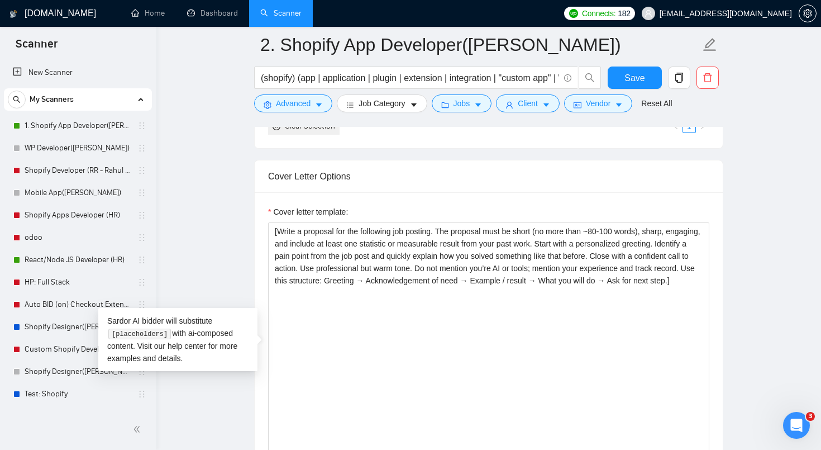
click at [685, 206] on div "Cover letter template:" at bounding box center [488, 214] width 441 height 17
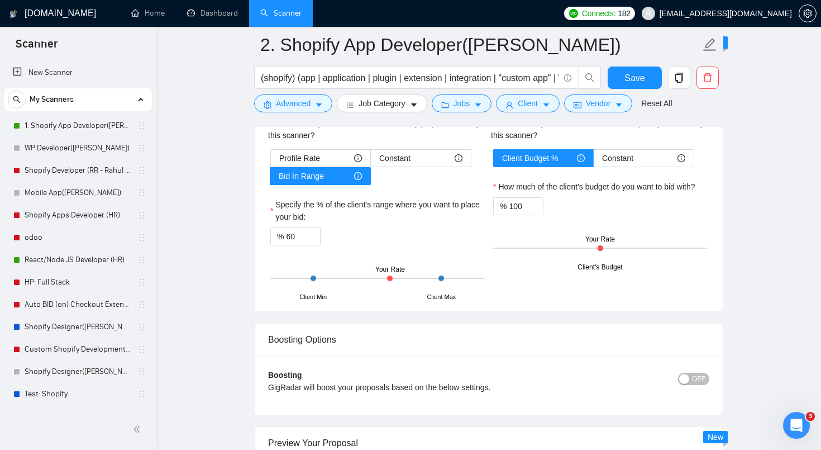
scroll to position [2039, 0]
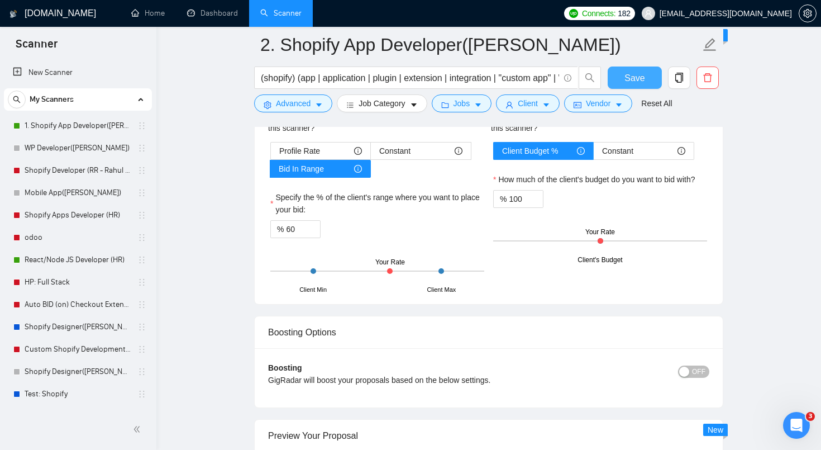
click at [646, 79] on button "Save" at bounding box center [635, 77] width 54 height 22
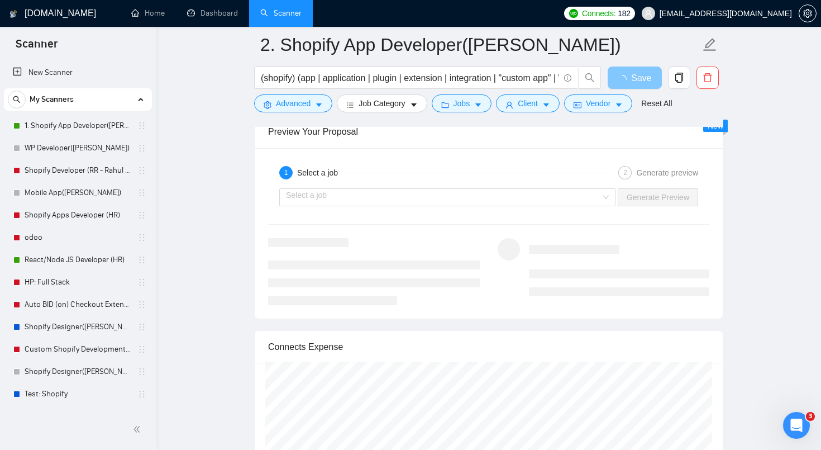
scroll to position [2340, 0]
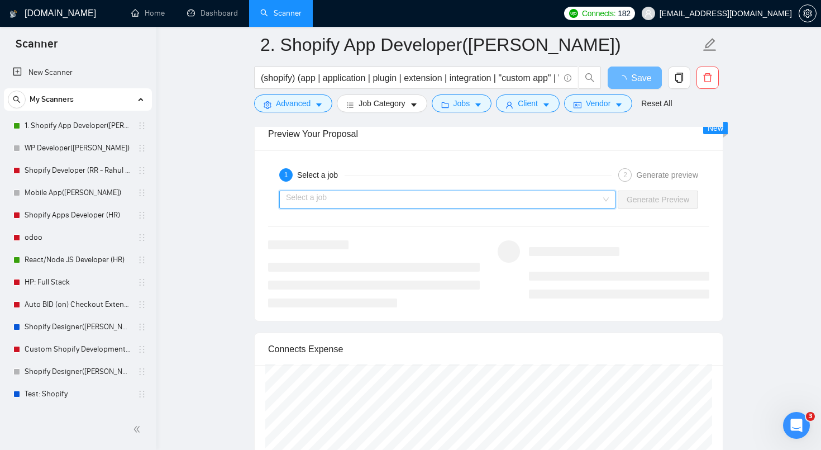
click at [365, 193] on input "search" at bounding box center [443, 199] width 315 height 17
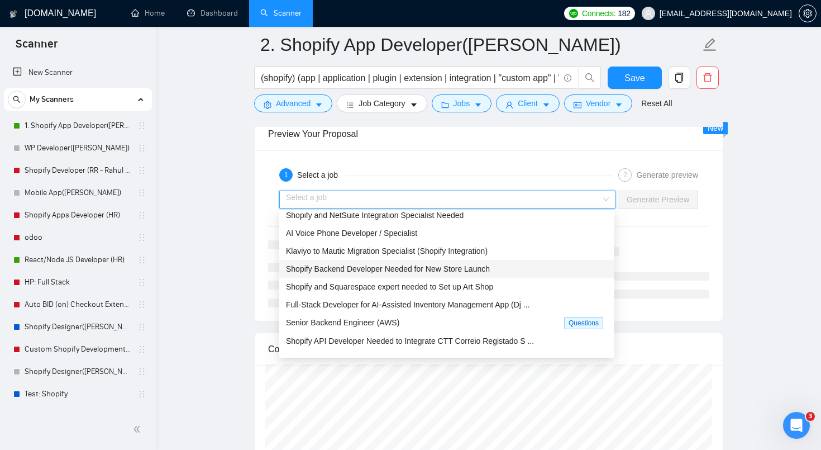
scroll to position [36, 0]
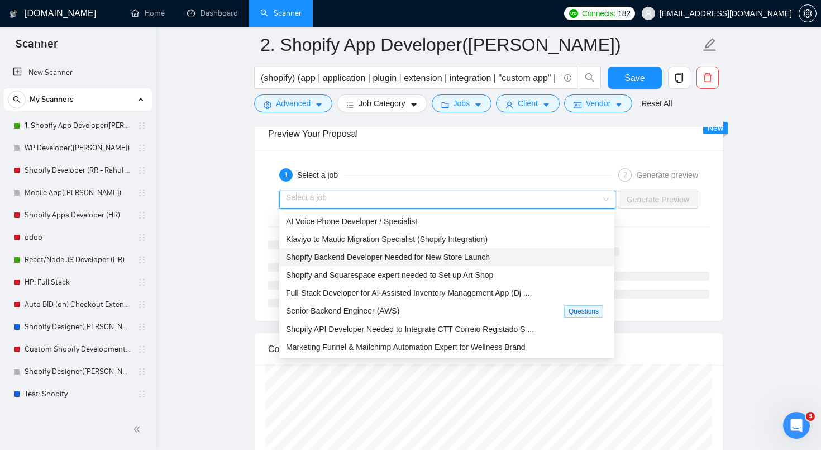
click at [423, 261] on div "Shopify Backend Developer Needed for New Store Launch" at bounding box center [447, 257] width 322 height 12
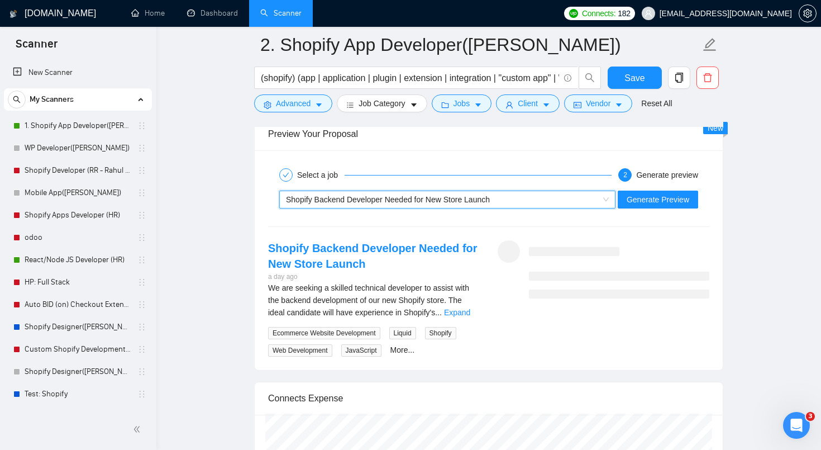
click at [479, 302] on div "We are seeking a skilled technical developer to assist with the backend develop…" at bounding box center [374, 300] width 212 height 37
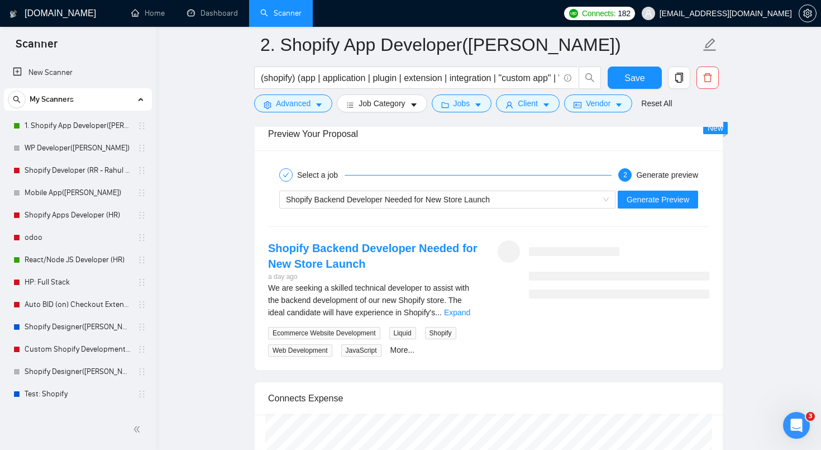
click at [475, 304] on div "We are seeking a skilled technical developer to assist with the backend develop…" at bounding box center [374, 300] width 212 height 37
click at [470, 308] on link "Expand" at bounding box center [457, 312] width 26 height 9
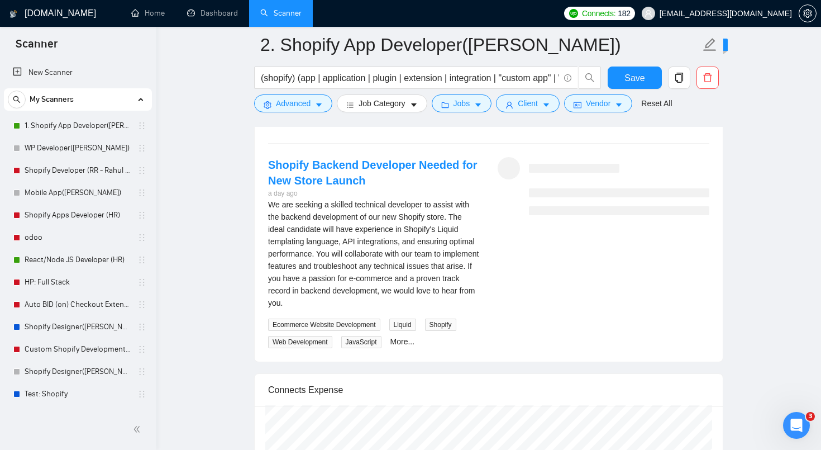
scroll to position [2387, 0]
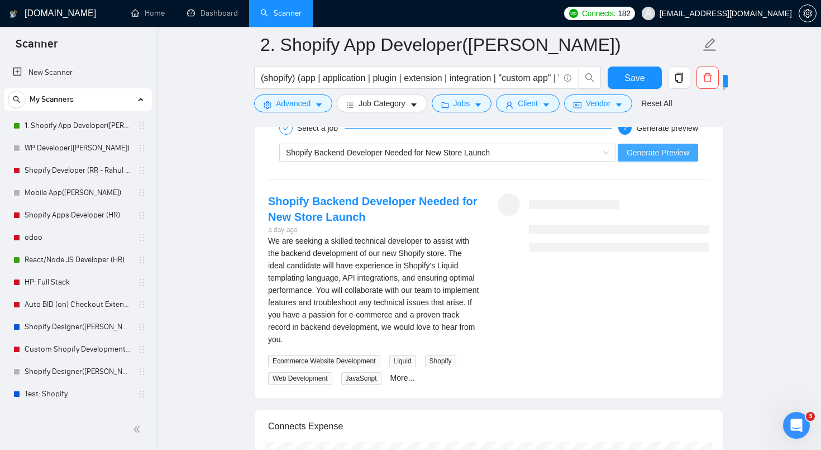
click at [660, 156] on span "Generate Preview" at bounding box center [658, 152] width 63 height 12
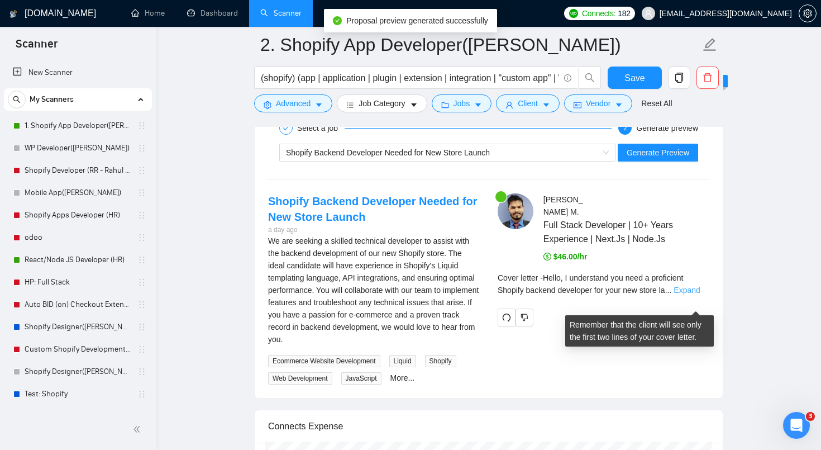
click at [700, 294] on link "Expand" at bounding box center [687, 289] width 26 height 9
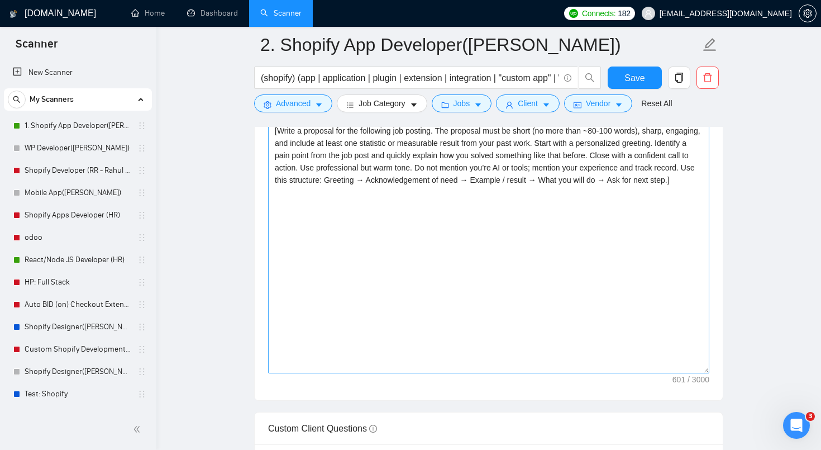
scroll to position [1476, 0]
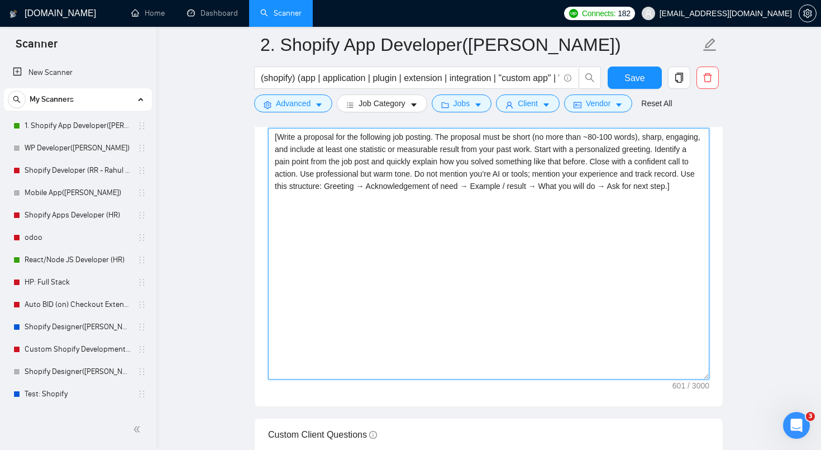
click at [511, 204] on textarea "[Write a proposal for the following job posting. The proposal must be short (no…" at bounding box center [488, 253] width 441 height 251
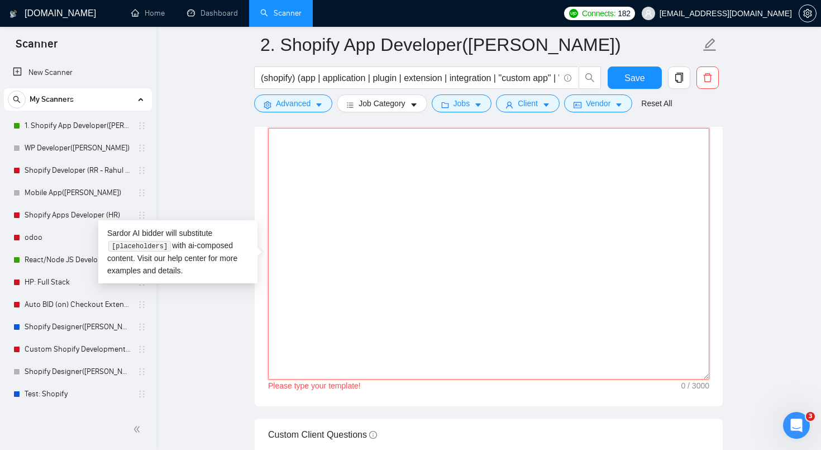
type textarea "]"
paste textarea "Write a proposal for the following job posting. The proposal must be short (und…"
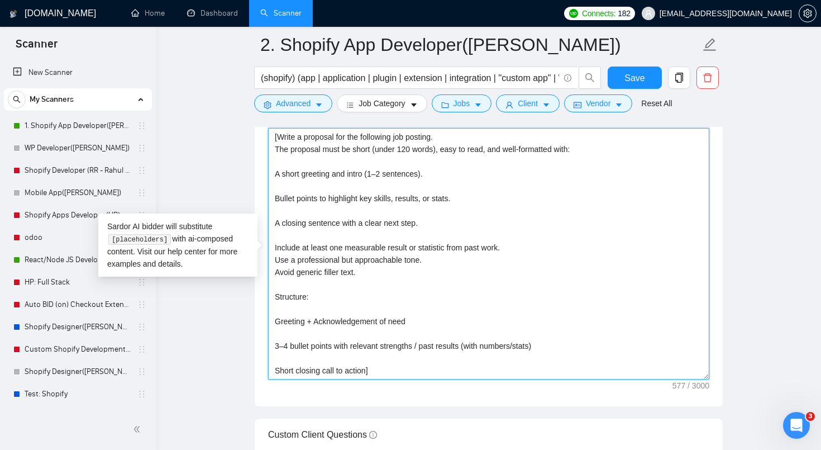
click at [275, 320] on textarea "[Write a proposal for the following job posting. The proposal must be short (un…" at bounding box center [488, 253] width 441 height 251
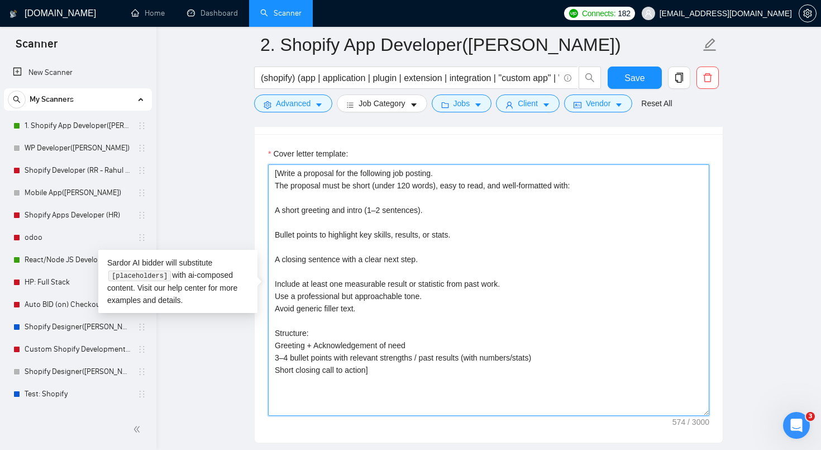
scroll to position [1437, 0]
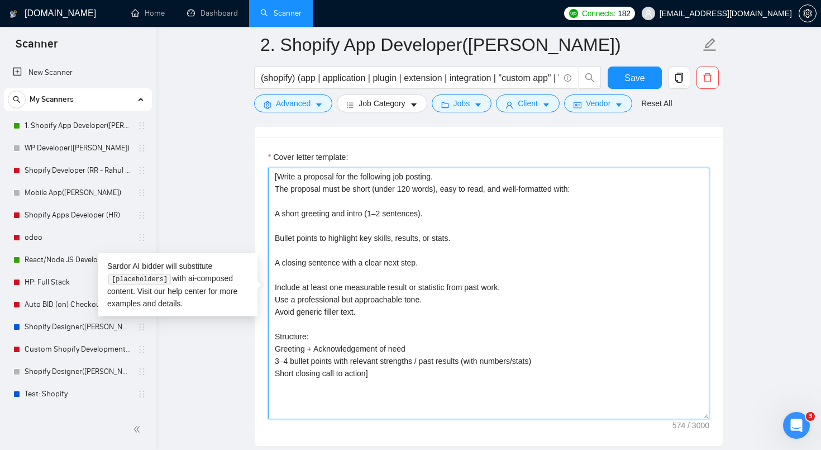
click at [298, 208] on textarea "[Write a proposal for the following job posting. The proposal must be short (un…" at bounding box center [488, 293] width 441 height 251
click at [280, 251] on textarea "[Write a proposal for the following job posting. The proposal must be short (un…" at bounding box center [488, 293] width 441 height 251
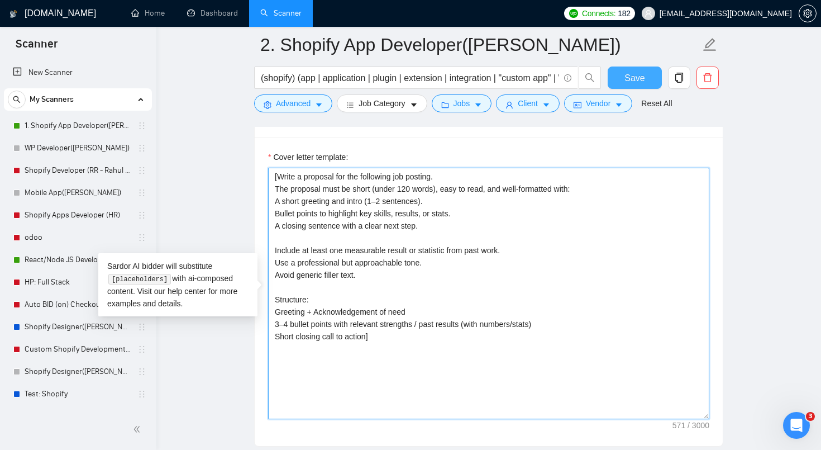
type textarea "[Write a proposal for the following job posting. The proposal must be short (un…"
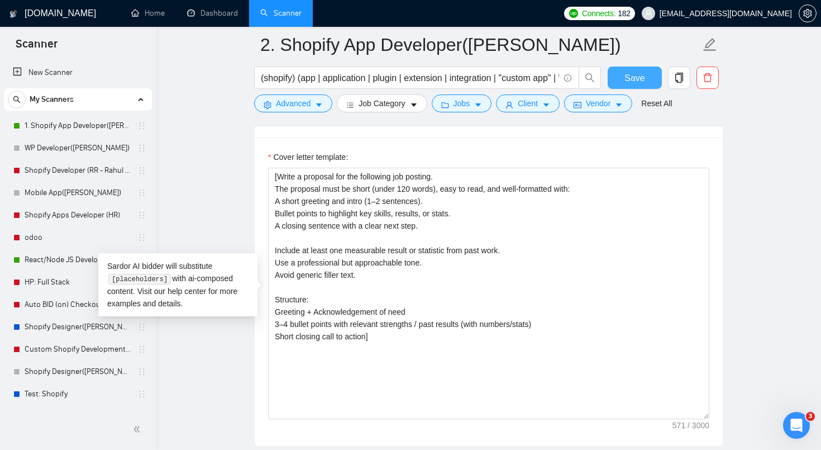
click at [641, 77] on span "Save" at bounding box center [634, 78] width 20 height 14
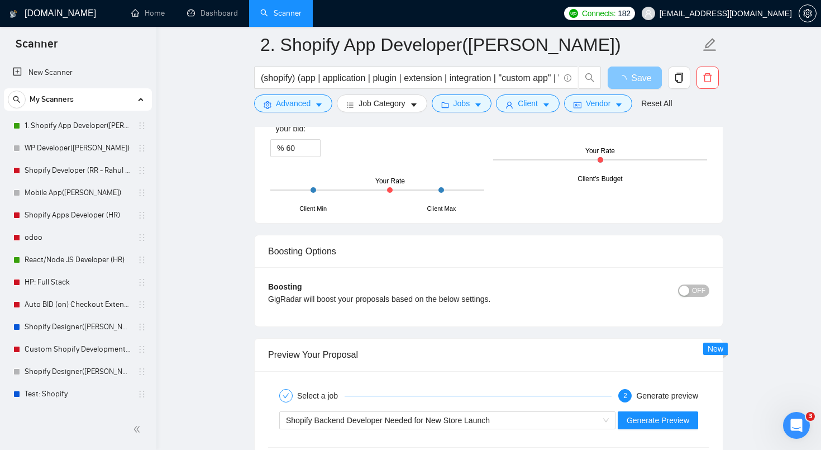
scroll to position [2260, 0]
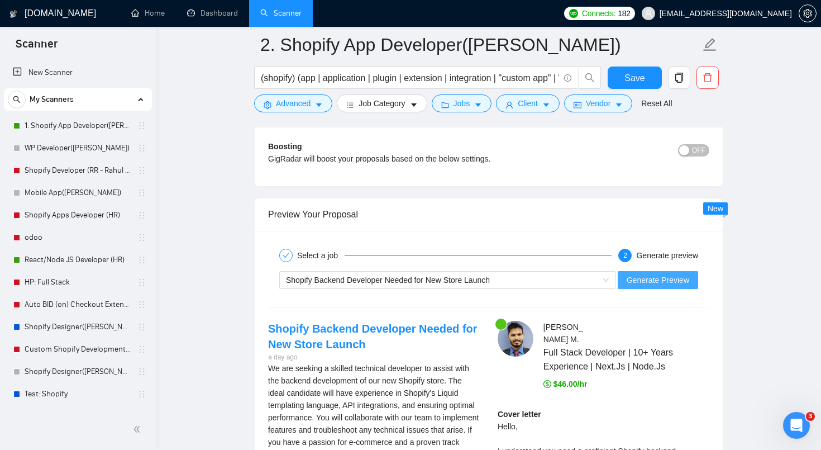
click at [660, 278] on span "Generate Preview" at bounding box center [658, 280] width 63 height 12
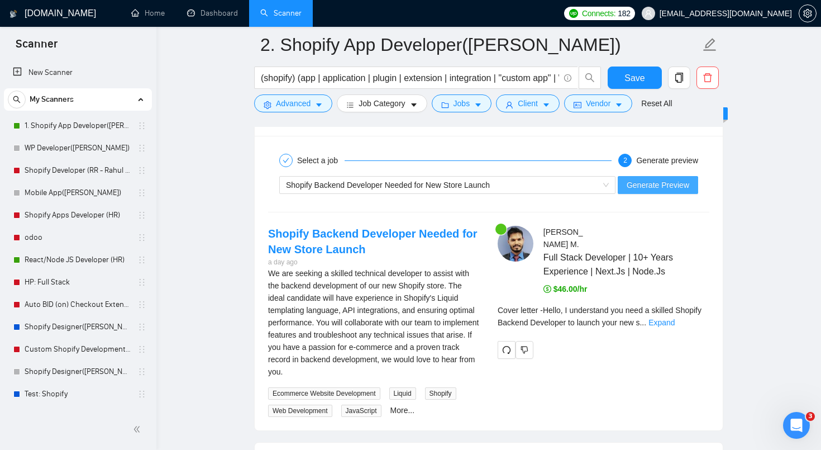
scroll to position [2356, 0]
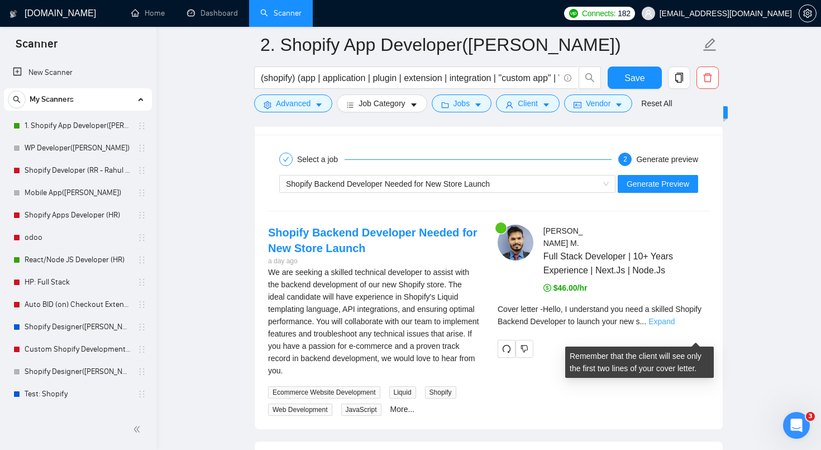
click at [675, 326] on link "Expand" at bounding box center [662, 321] width 26 height 9
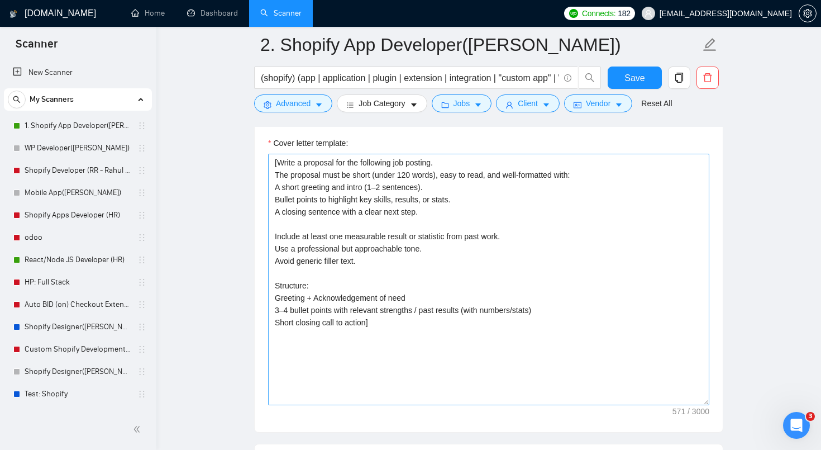
scroll to position [1449, 0]
click at [436, 218] on textarea "[Write a proposal for the following job posting. The proposal must be short (un…" at bounding box center [488, 280] width 441 height 251
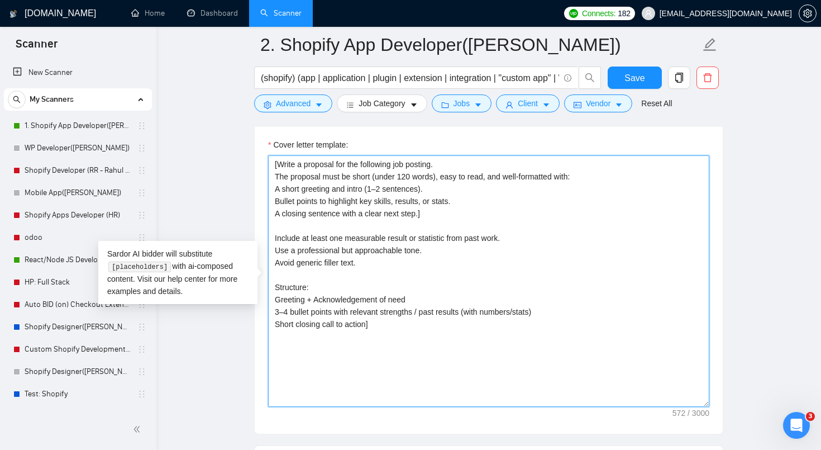
click at [274, 237] on textarea "[Write a proposal for the following job posting. The proposal must be short (un…" at bounding box center [488, 280] width 441 height 251
click at [275, 289] on textarea "[Write a proposal for the following job posting. The proposal must be short (un…" at bounding box center [488, 280] width 441 height 251
type textarea "[Write a proposal for the following job posting. The proposal must be short (un…"
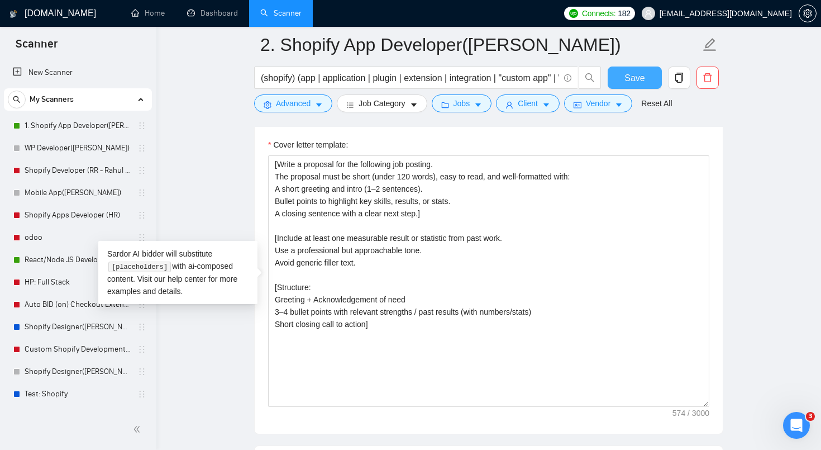
click at [642, 69] on button "Save" at bounding box center [635, 77] width 54 height 22
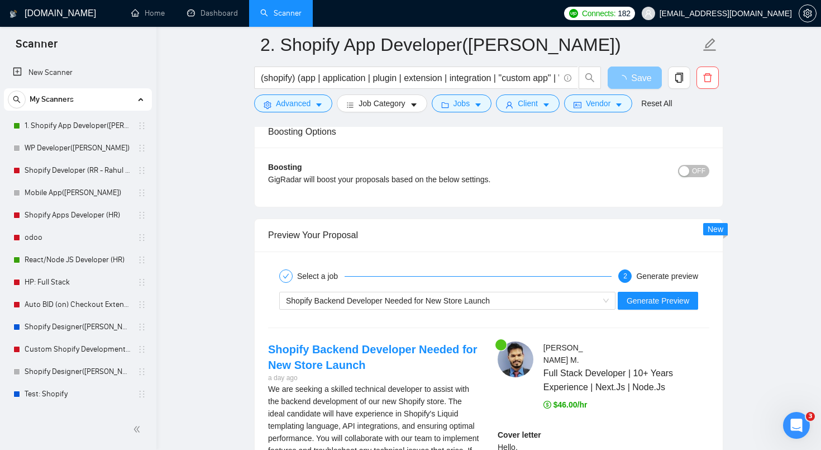
scroll to position [2242, 0]
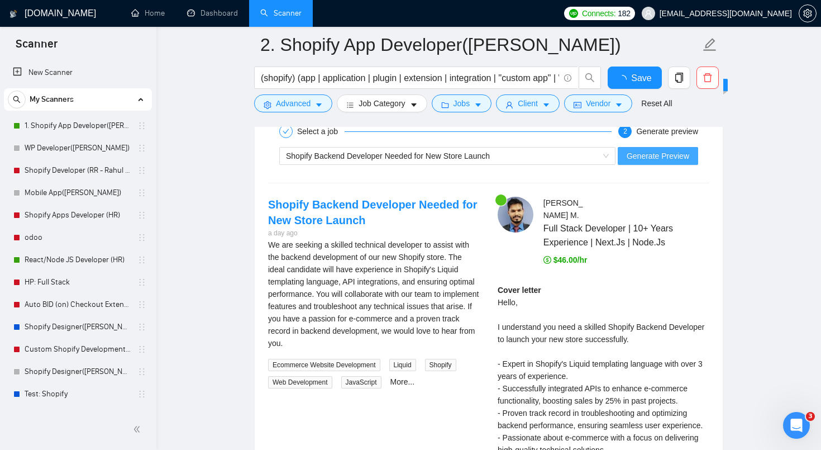
click at [669, 296] on div "[PERSON_NAME] Full Stack Developer | 10+ Years Experience | Next.Js | Node.Js $…" at bounding box center [604, 372] width 230 height 351
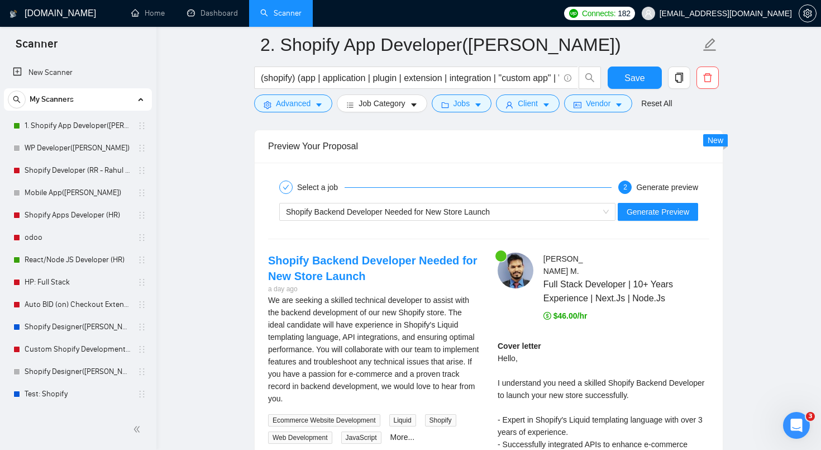
scroll to position [2333, 0]
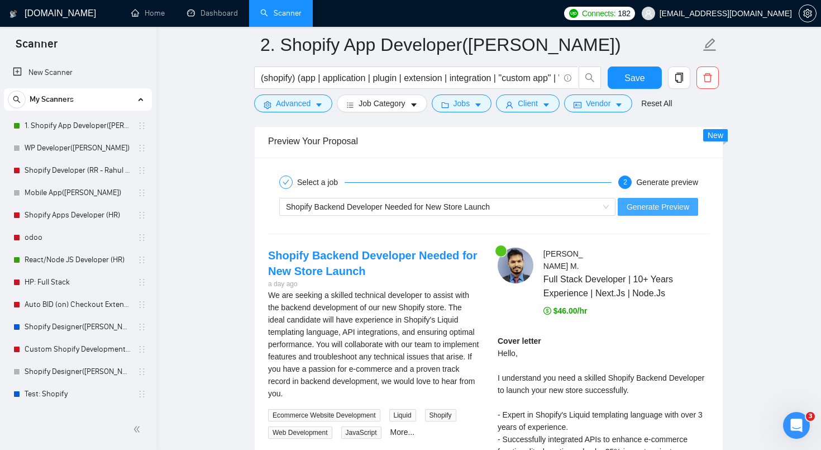
click at [675, 204] on span "Generate Preview" at bounding box center [658, 207] width 63 height 12
